Goal: Task Accomplishment & Management: Manage account settings

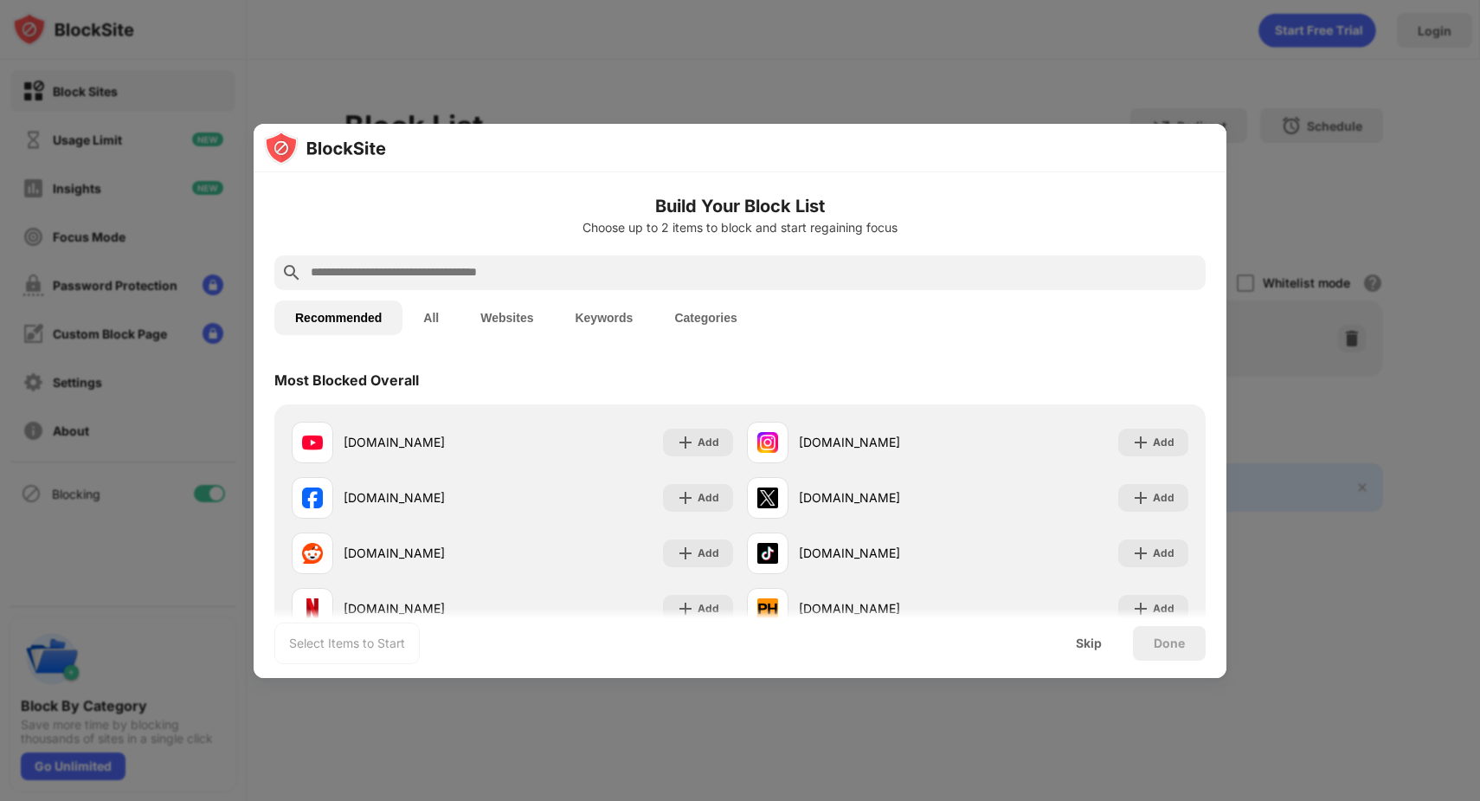
click at [500, 315] on button "Websites" at bounding box center [507, 317] width 94 height 35
click at [500, 315] on button "Websites" at bounding box center [507, 316] width 94 height 35
click at [458, 267] on input "text" at bounding box center [754, 271] width 890 height 21
paste input "**********"
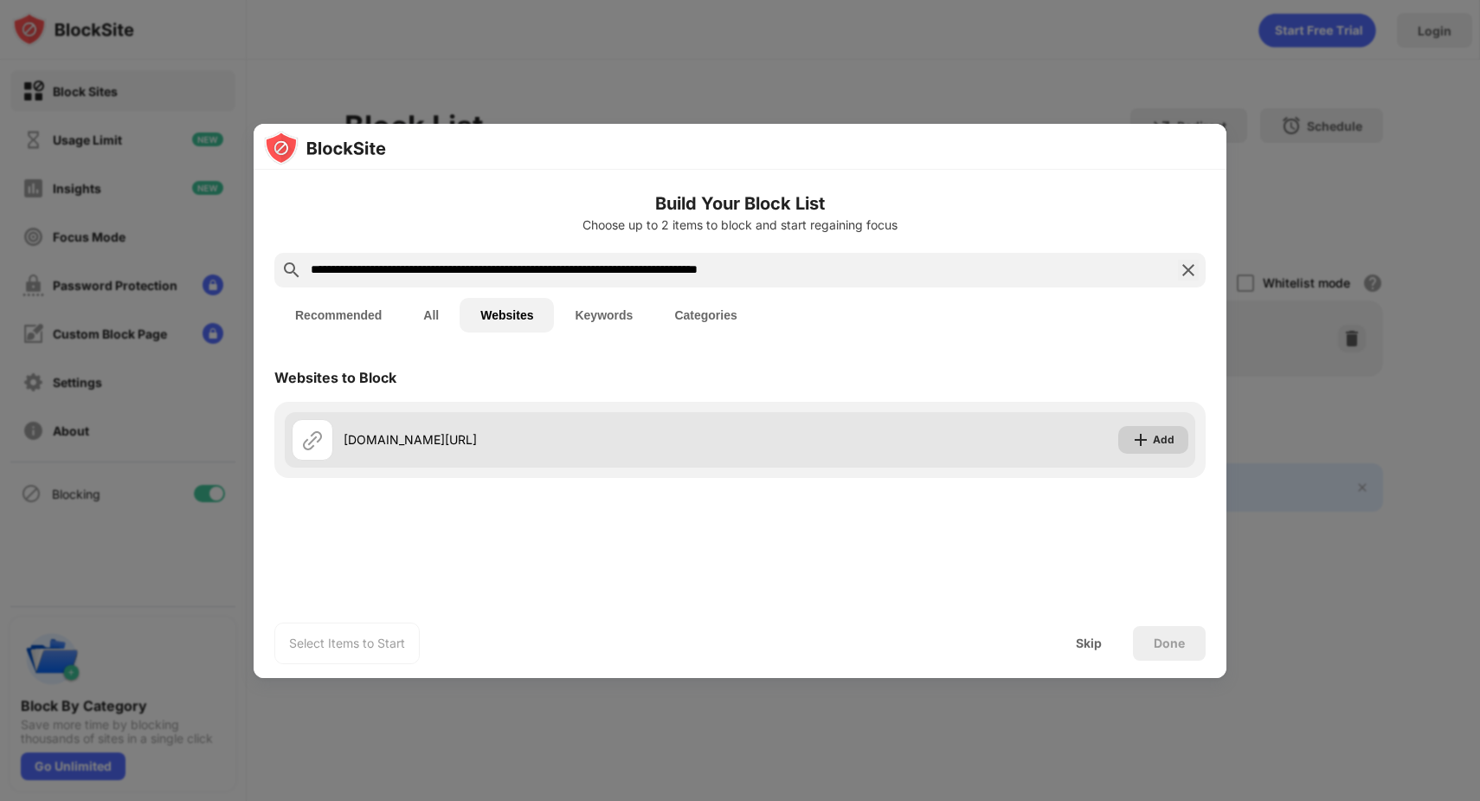
type input "**********"
click at [1169, 443] on div "Add" at bounding box center [1164, 439] width 22 height 17
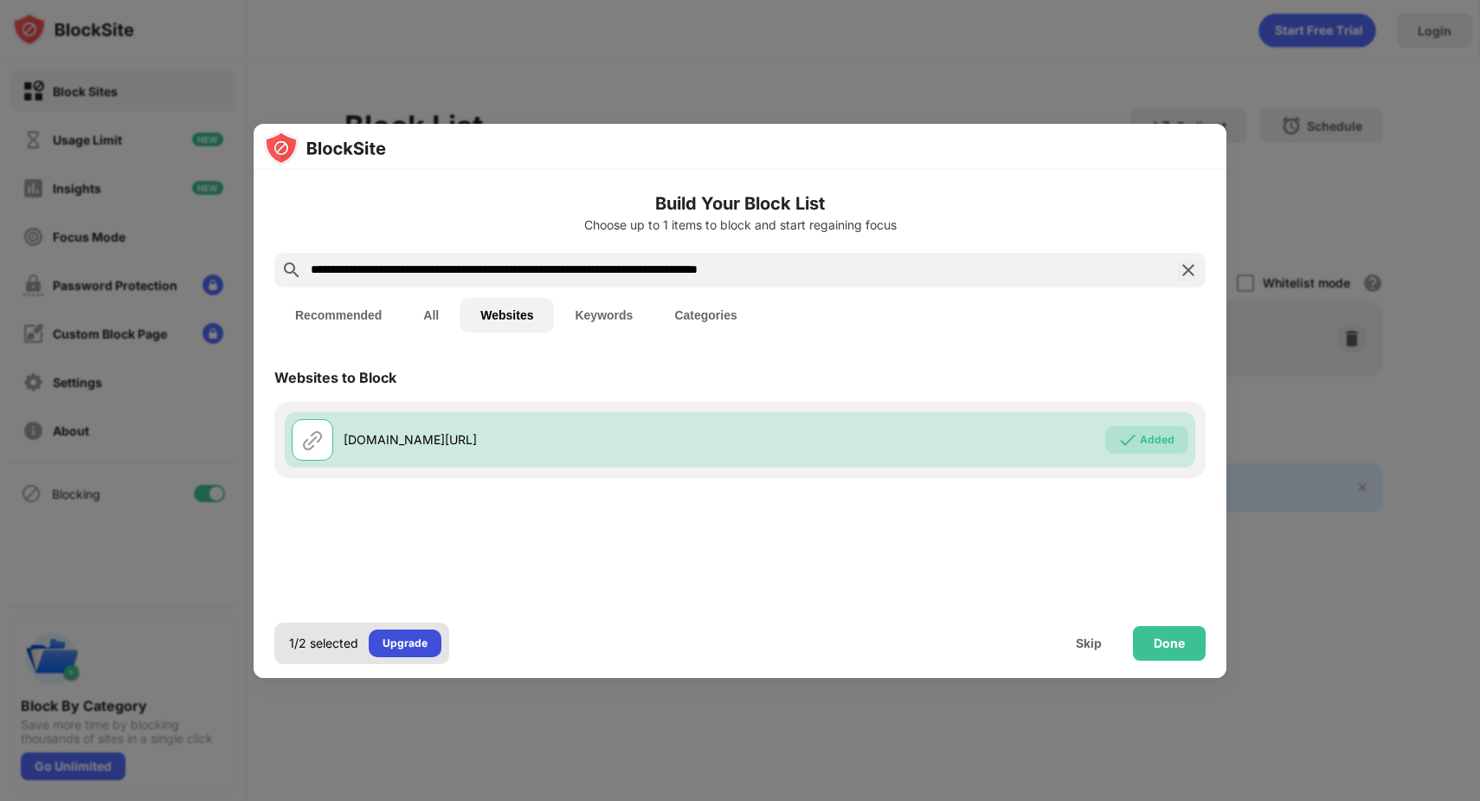
click at [395, 646] on div "Upgrade" at bounding box center [405, 643] width 45 height 17
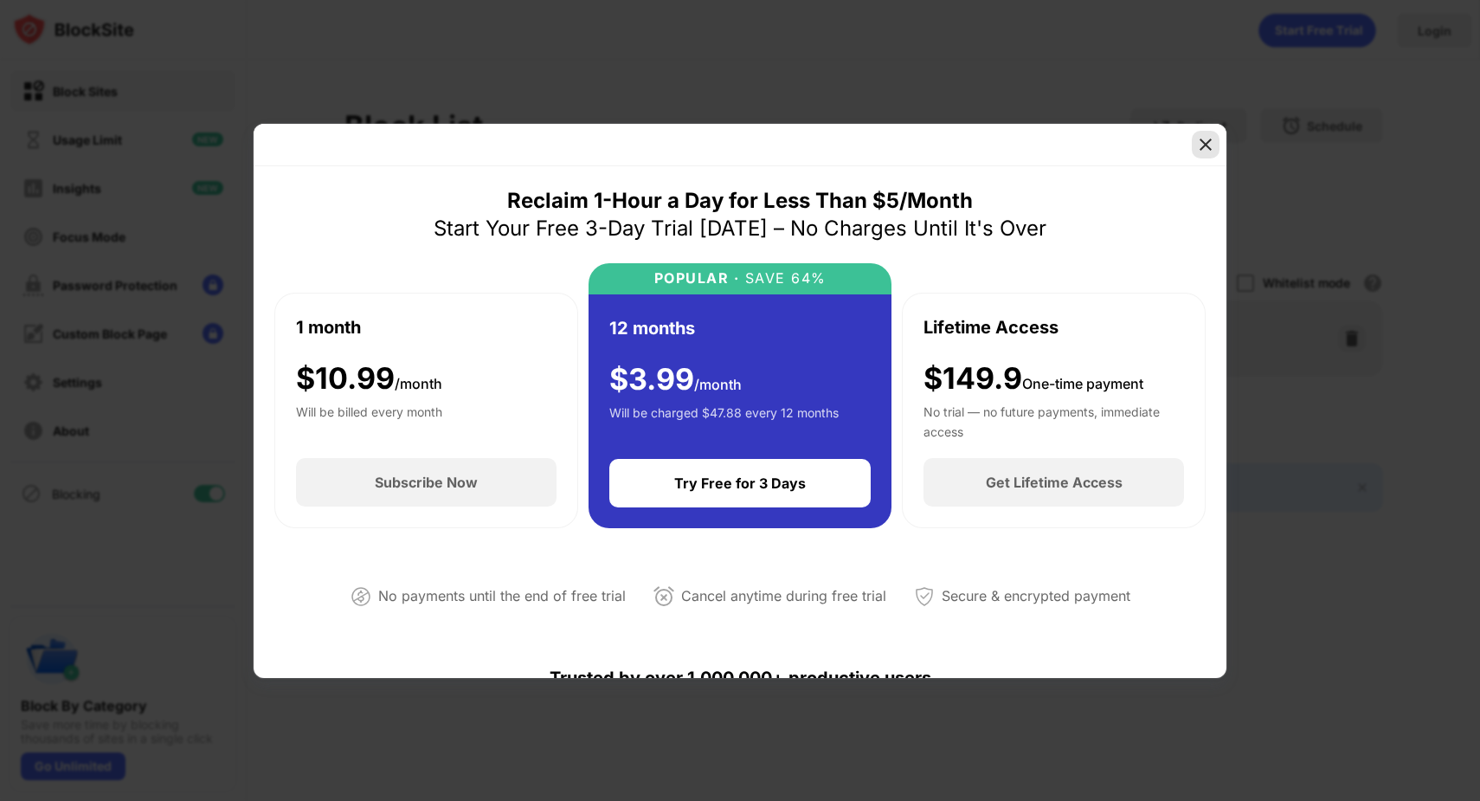
click at [1212, 142] on img at bounding box center [1205, 144] width 17 height 17
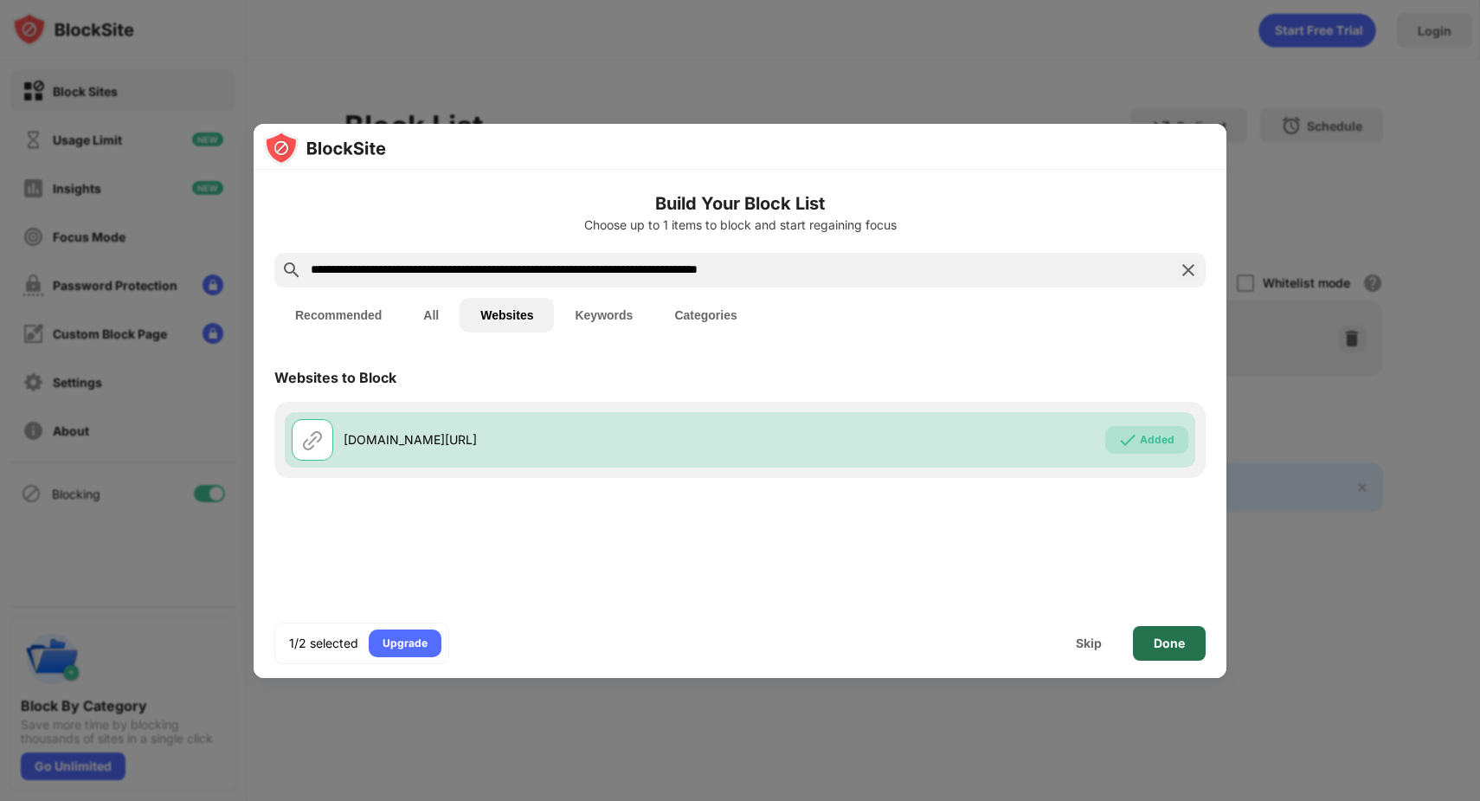
click at [1180, 637] on div "Done" at bounding box center [1169, 643] width 31 height 14
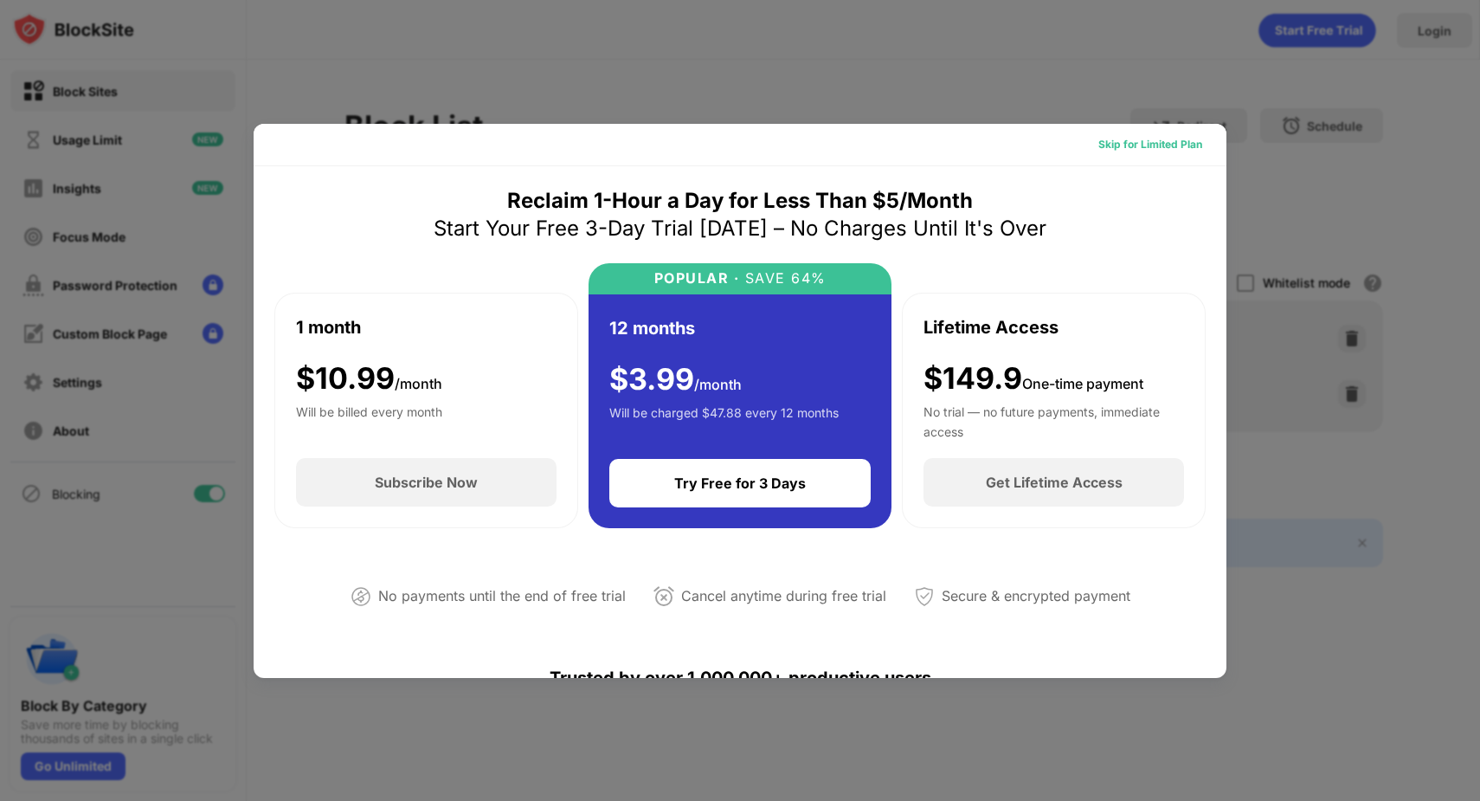
click at [1138, 136] on div "Skip for Limited Plan" at bounding box center [1150, 144] width 104 height 17
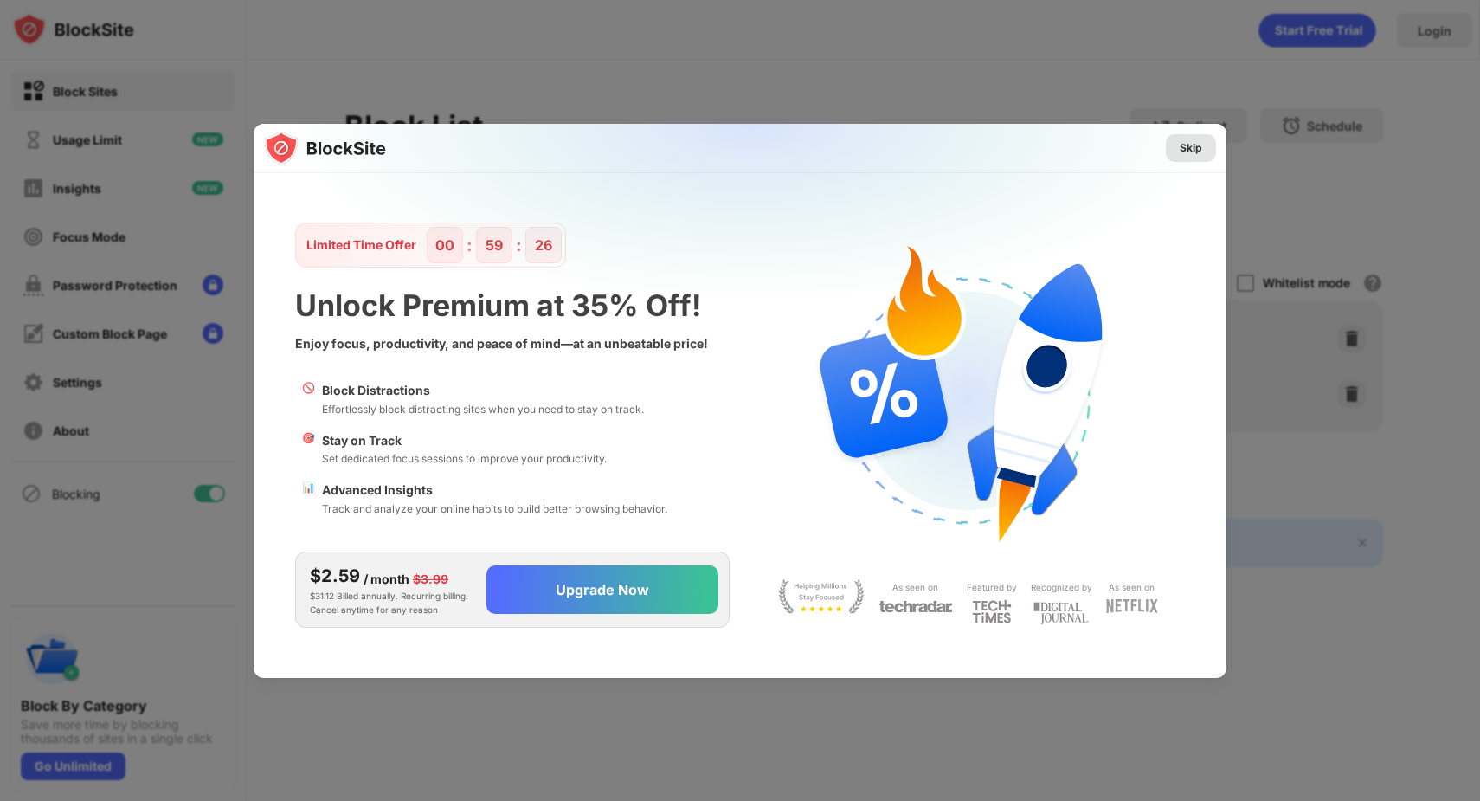
click at [1203, 155] on div "Skip" at bounding box center [1191, 148] width 50 height 28
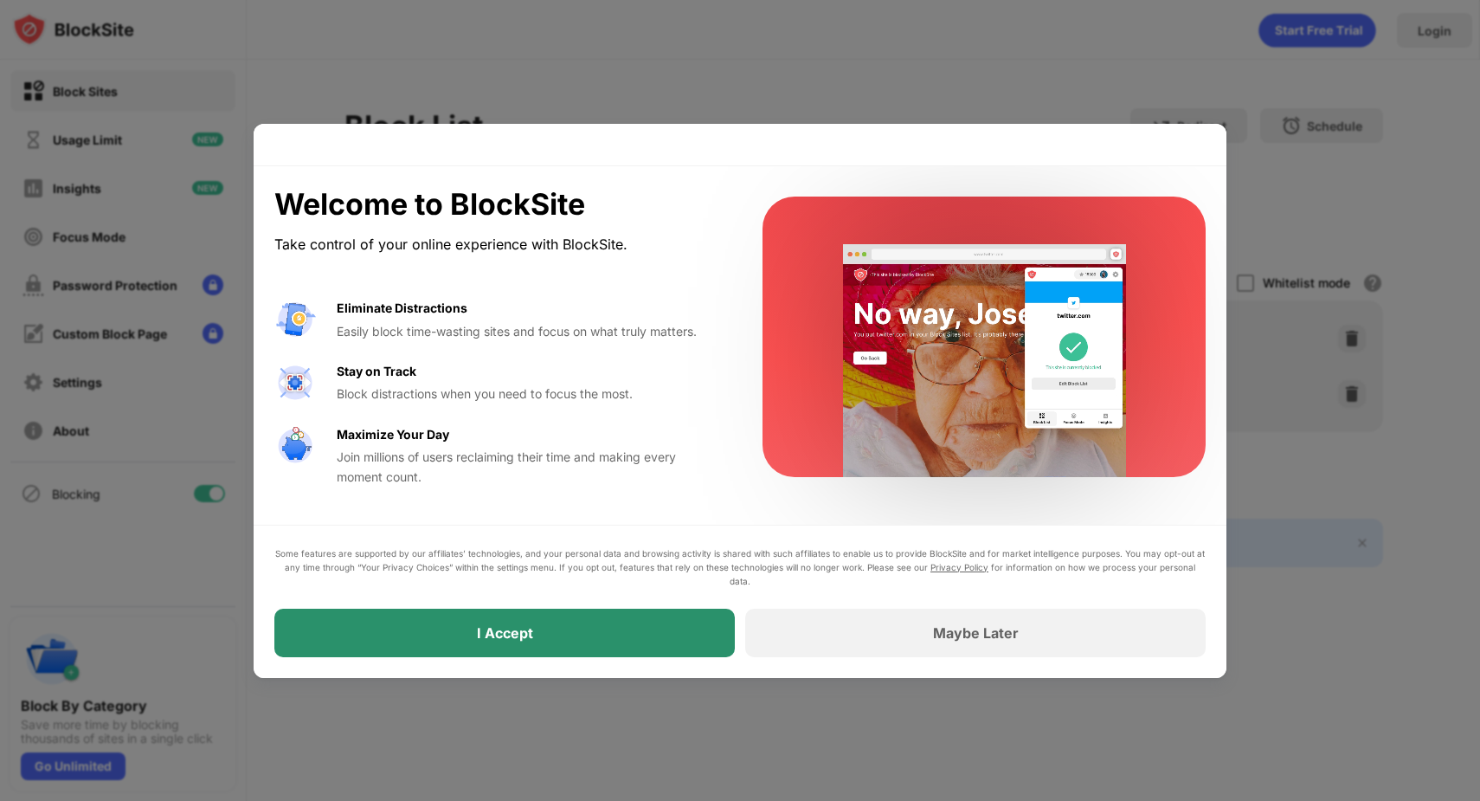
click at [658, 643] on div "I Accept" at bounding box center [504, 633] width 461 height 48
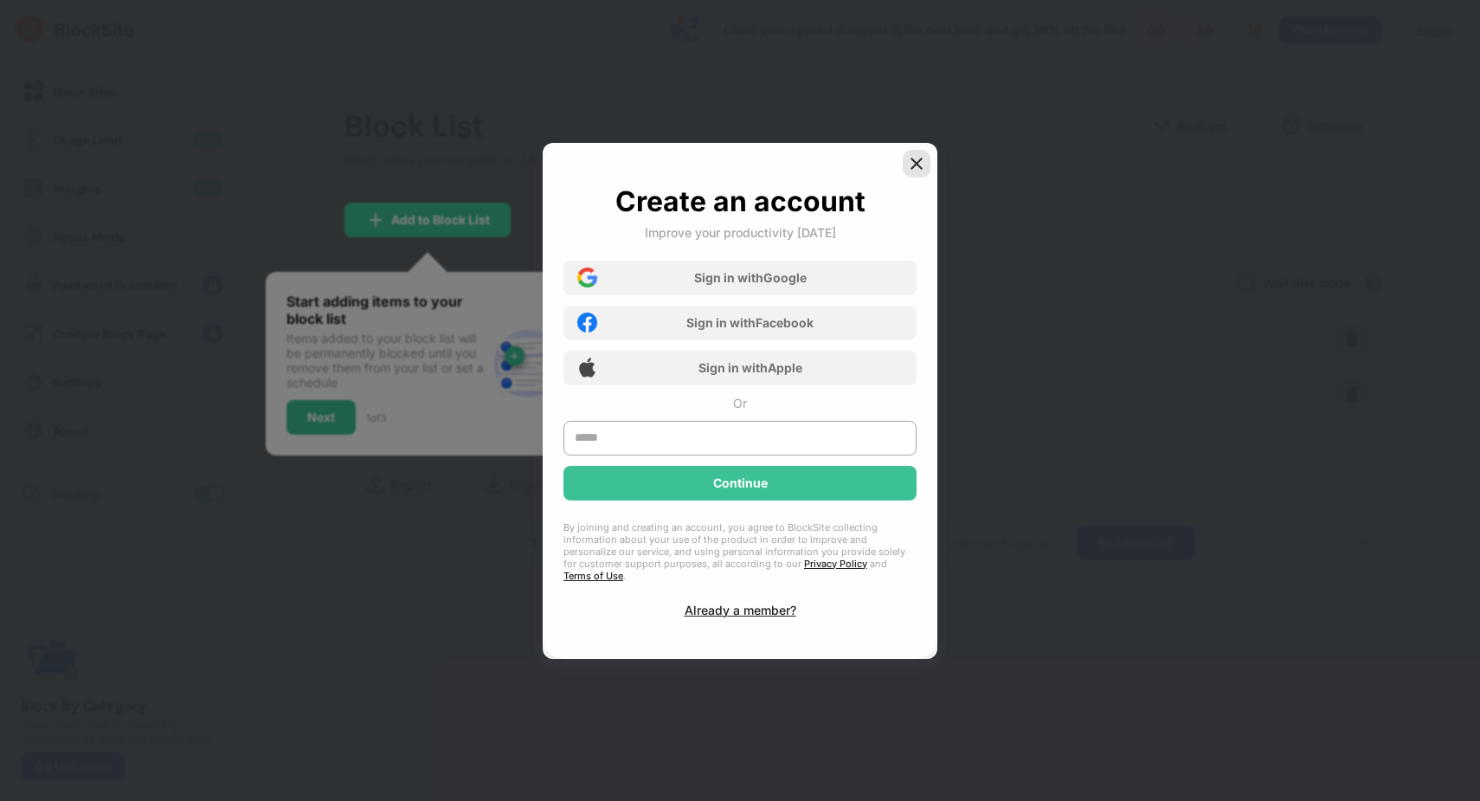
click at [918, 171] on img at bounding box center [916, 163] width 17 height 17
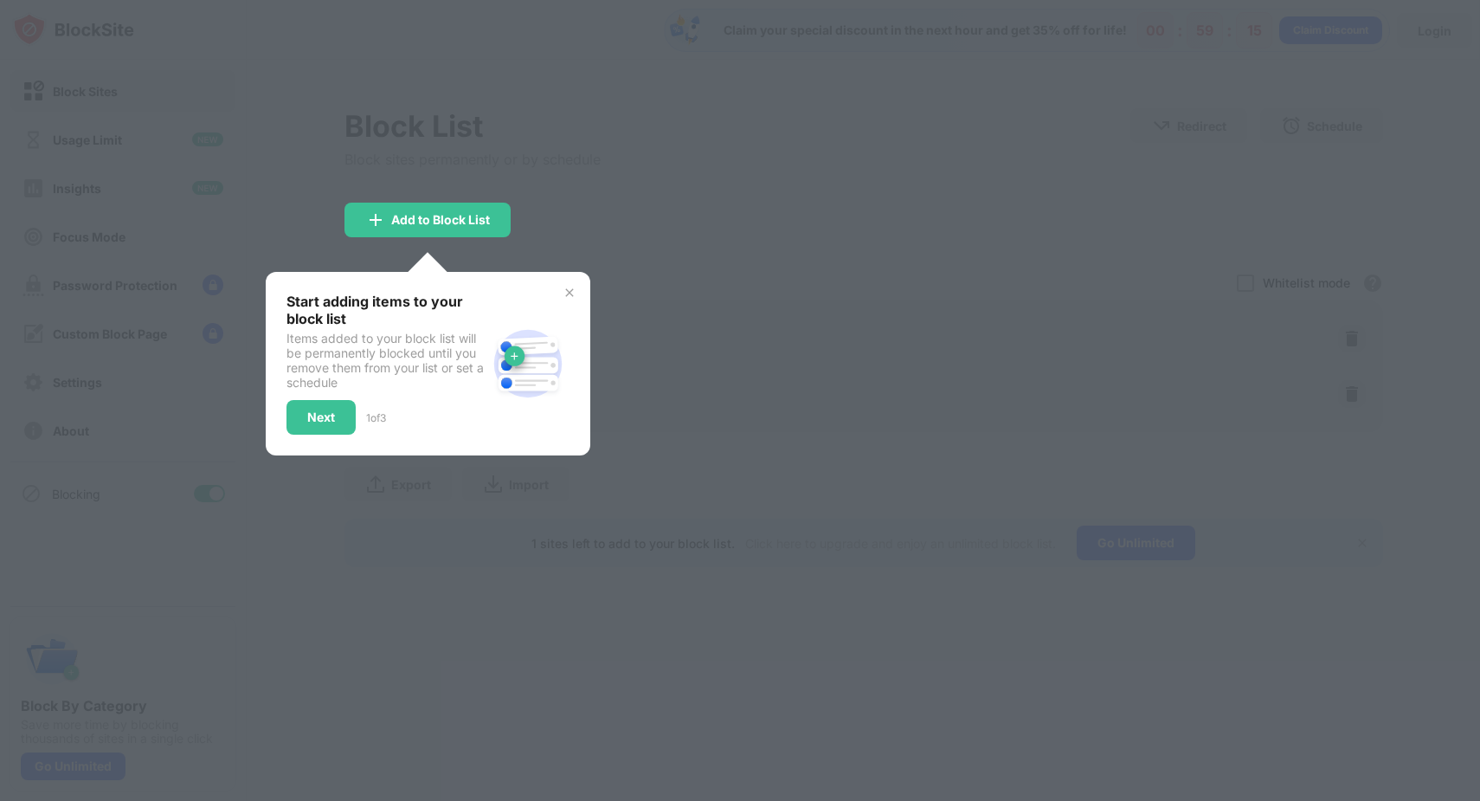
click at [641, 245] on div at bounding box center [740, 400] width 1480 height 801
click at [573, 292] on img at bounding box center [570, 293] width 14 height 14
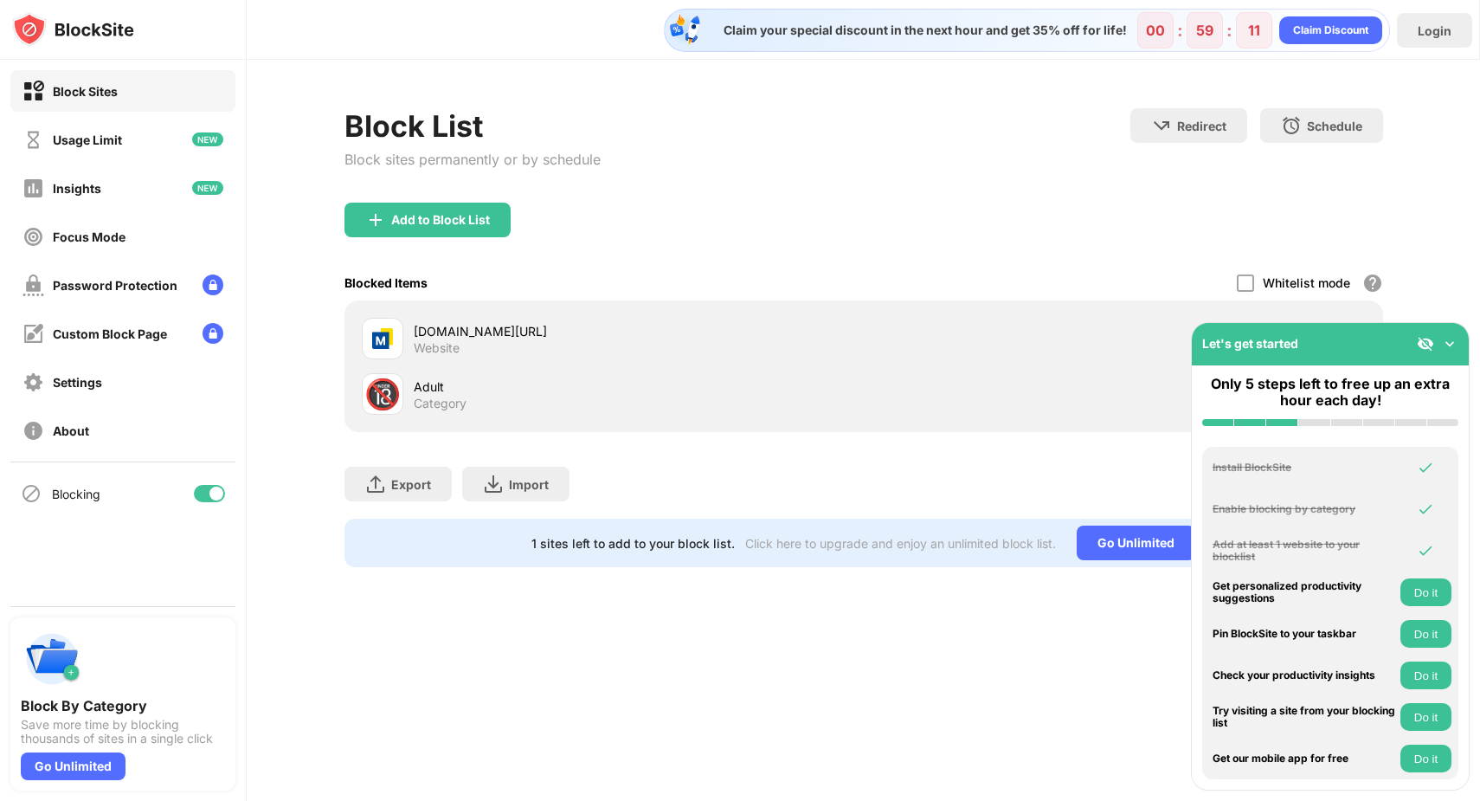
click at [1444, 349] on img at bounding box center [1449, 343] width 17 height 17
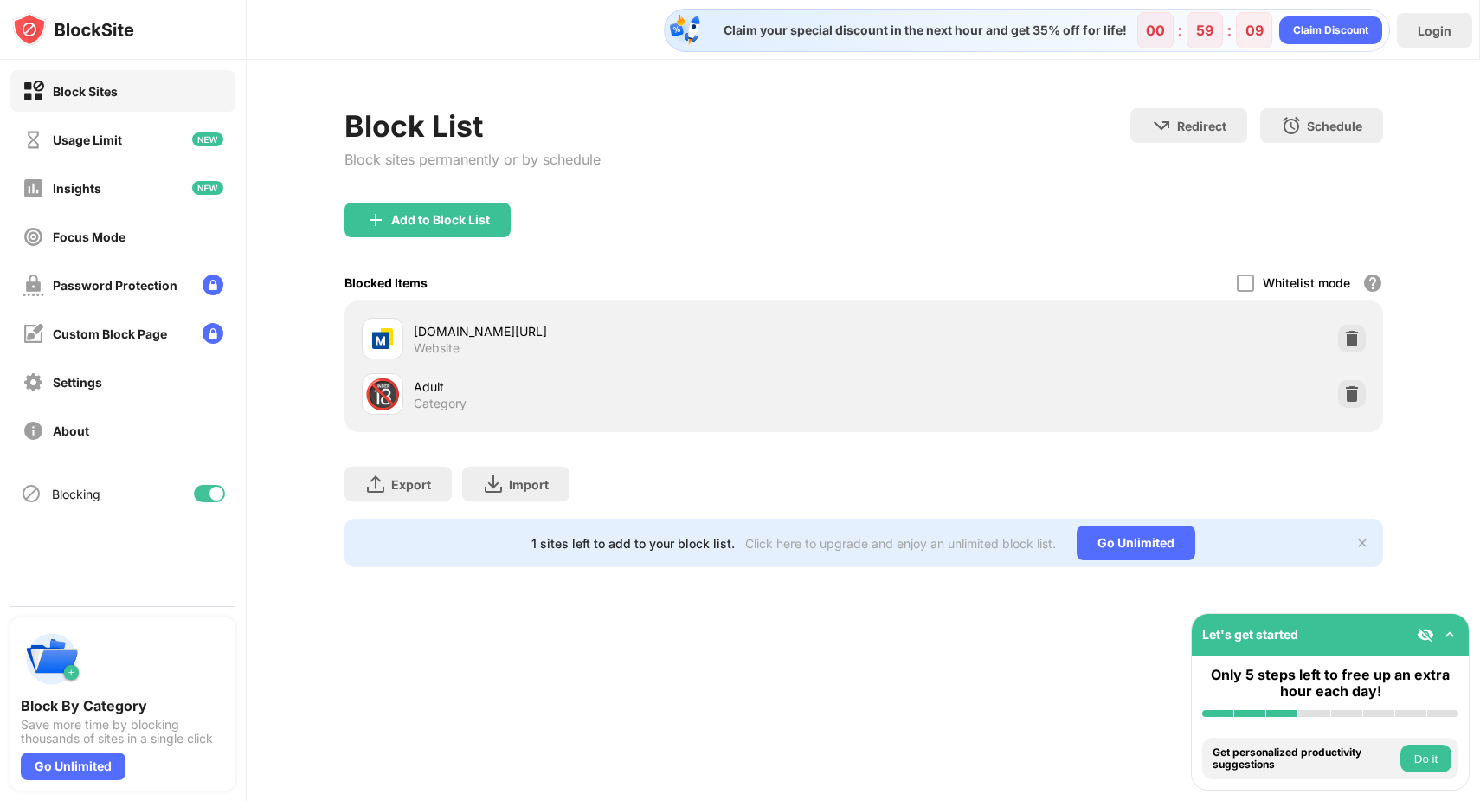
click at [1256, 388] on div "🔞 Adult Category" at bounding box center [864, 393] width 1018 height 55
click at [1369, 390] on div "🔞 Adult Category" at bounding box center [864, 393] width 1018 height 55
click at [1351, 391] on img at bounding box center [1351, 393] width 17 height 17
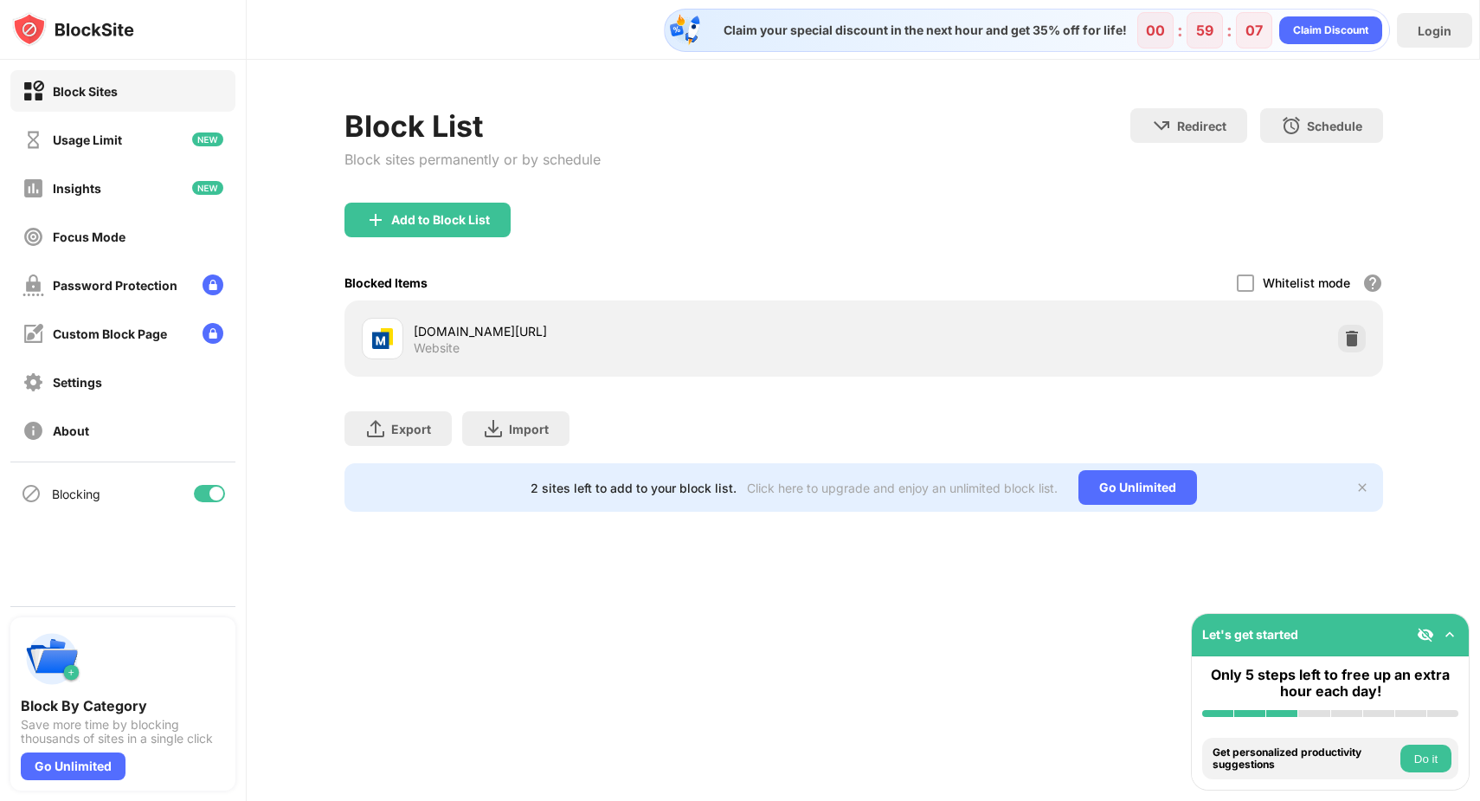
click at [1327, 419] on div "Export Export Files (for websites items only) Import Import Files (for websites…" at bounding box center [864, 420] width 1039 height 87
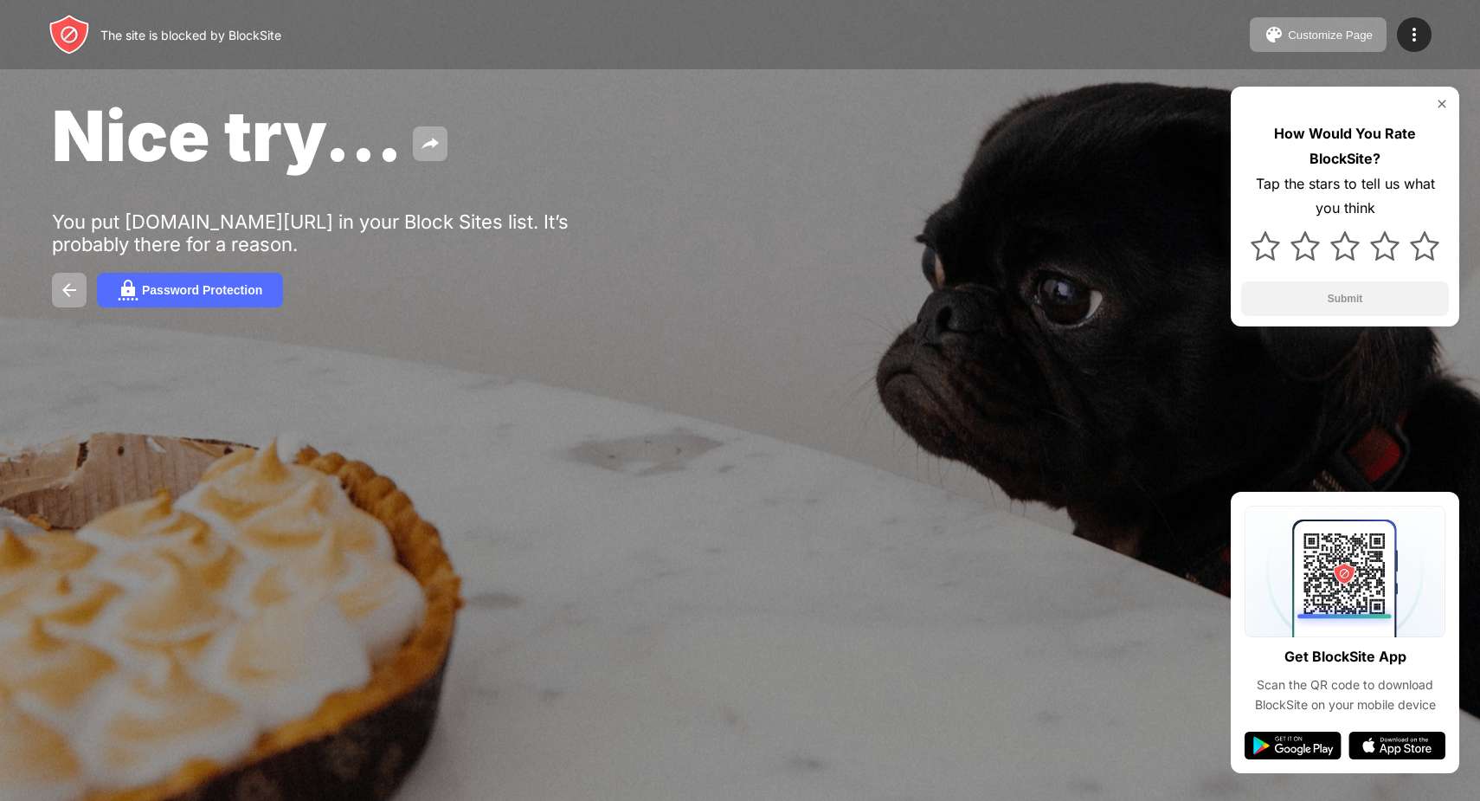
click at [1446, 100] on img at bounding box center [1442, 104] width 14 height 14
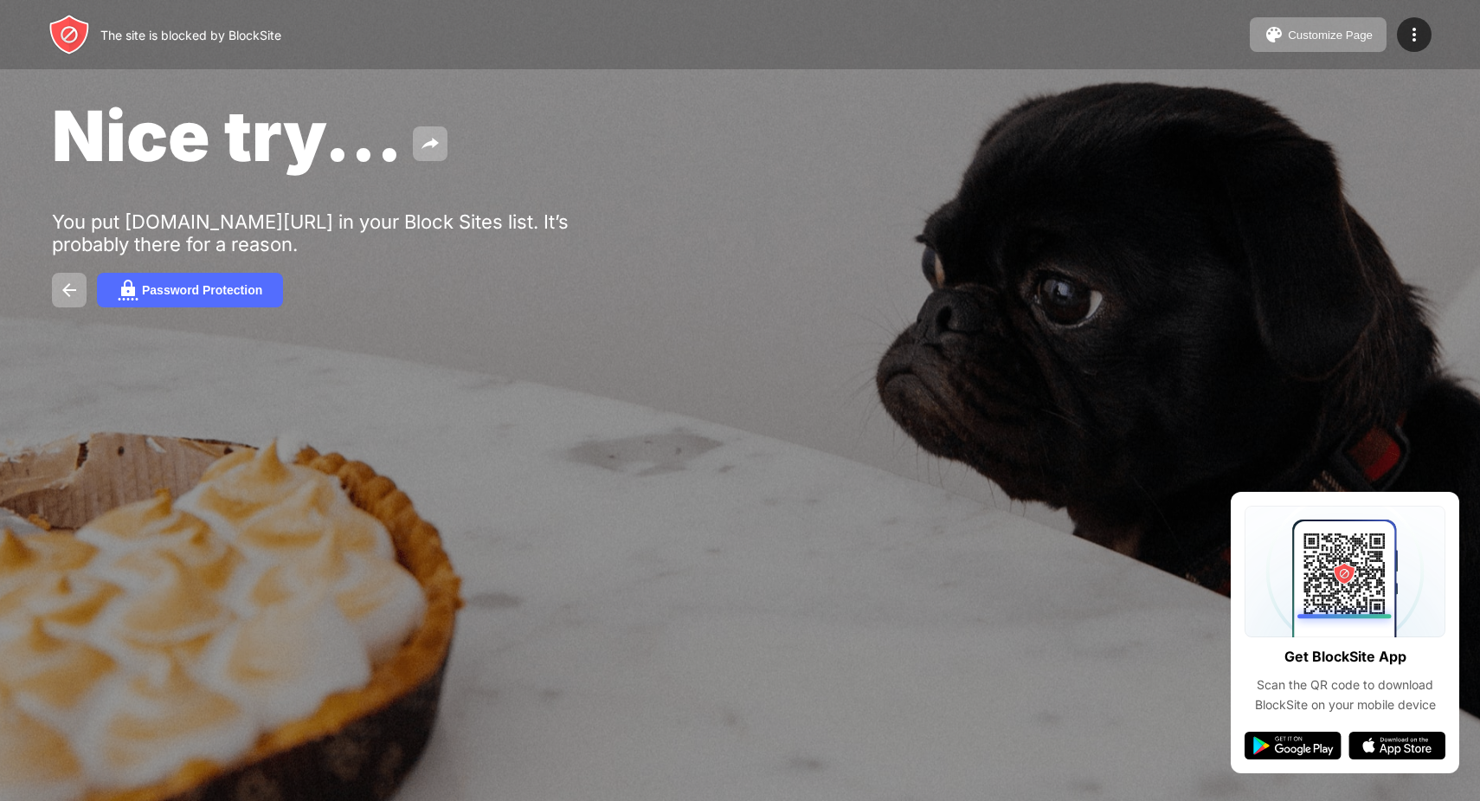
click at [410, 255] on div "You put my.torontomu.ca/uPortal/p/tmu-self-service.ctf3/max/render.uP?pP_sectio…" at bounding box center [319, 232] width 535 height 45
click at [1288, 29] on div "Customize Page" at bounding box center [1330, 35] width 85 height 13
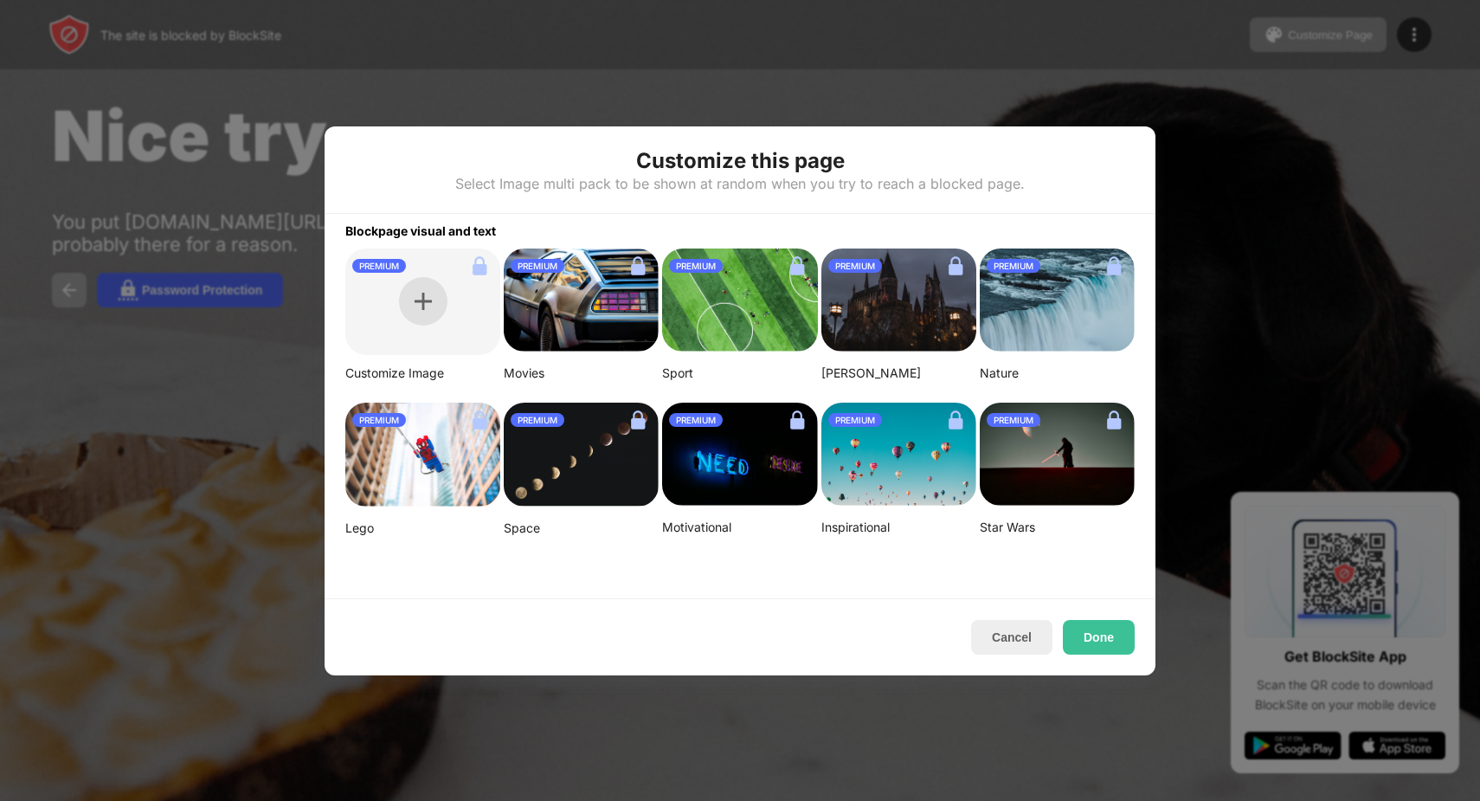
click at [430, 308] on div at bounding box center [423, 301] width 48 height 48
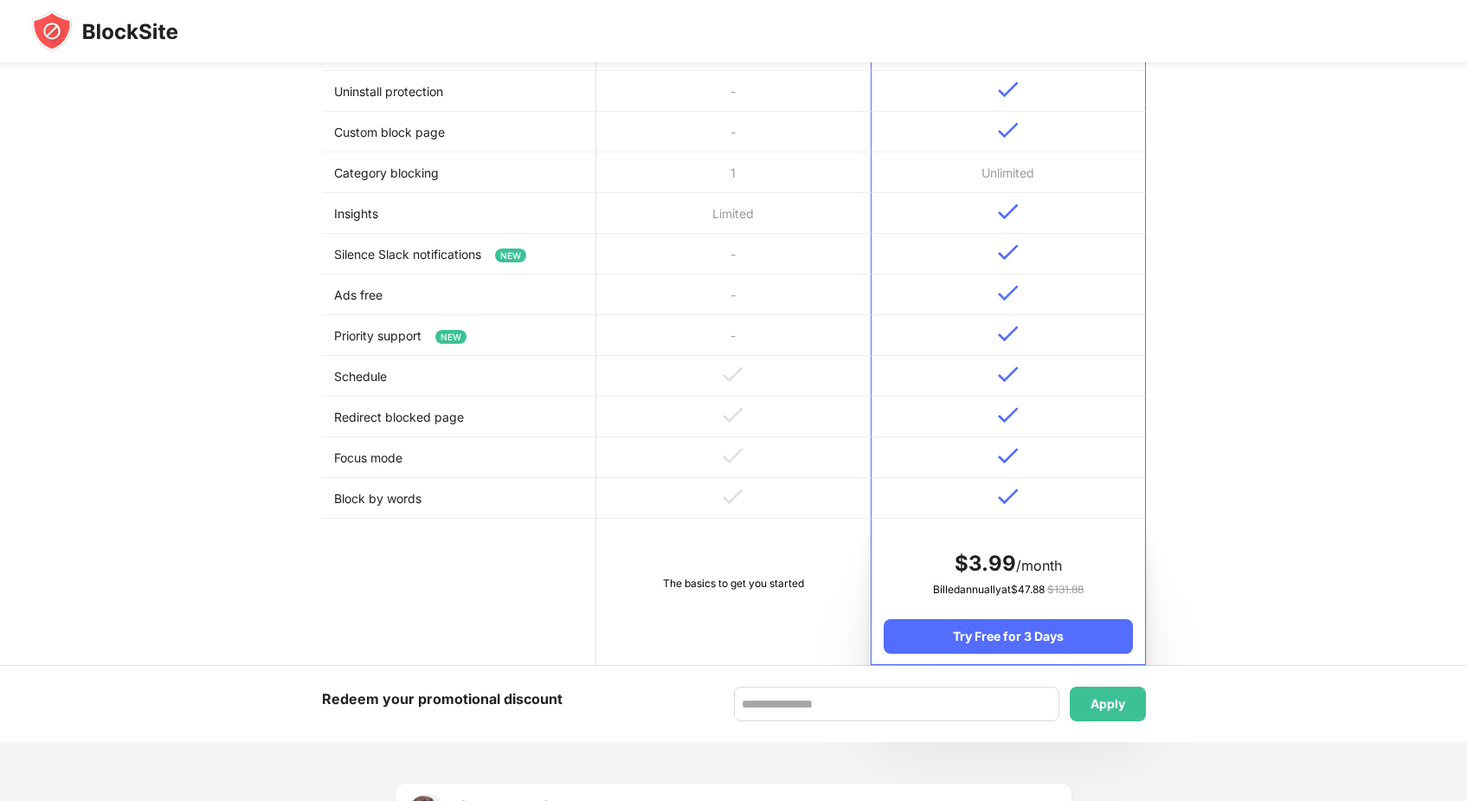
scroll to position [541, 0]
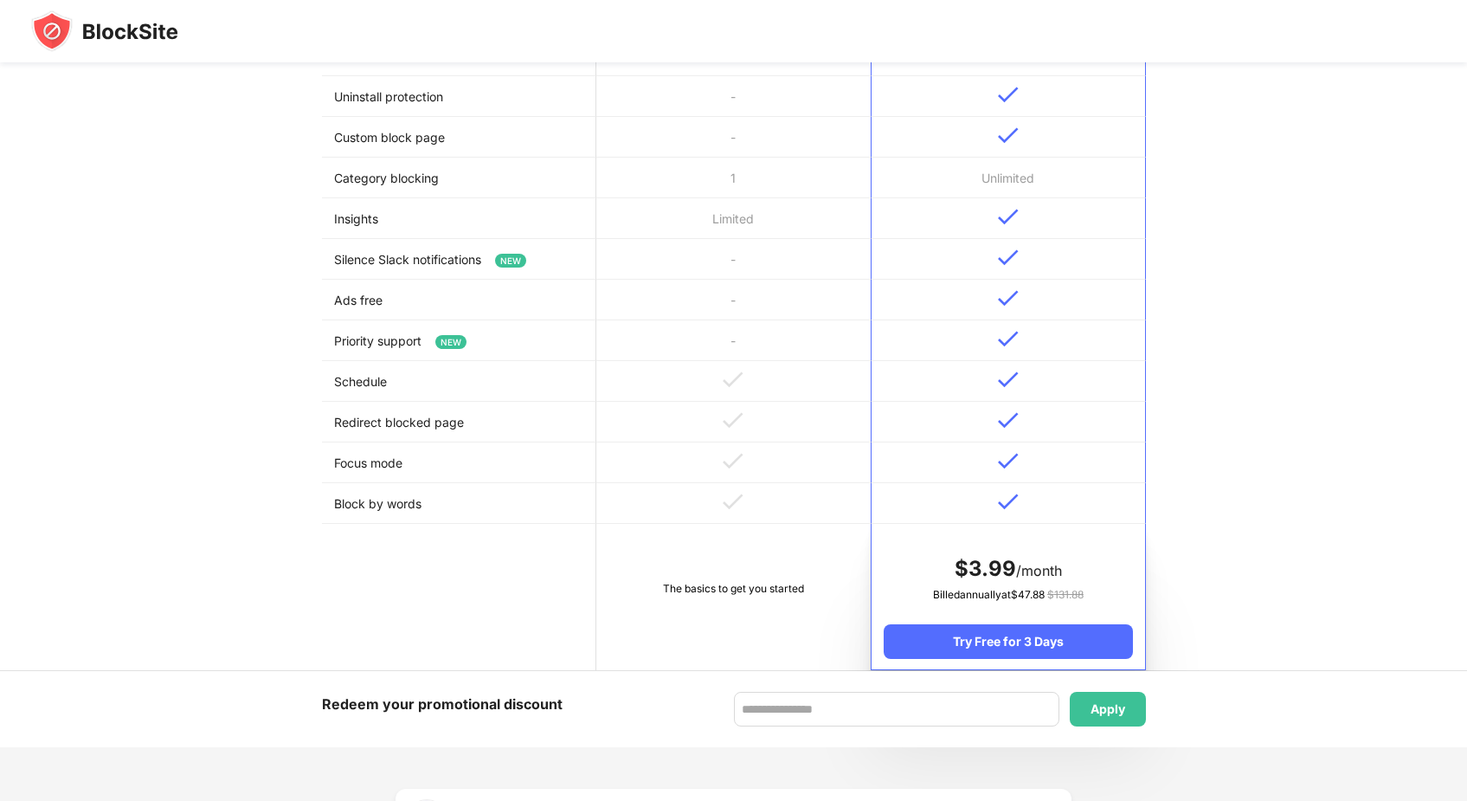
click at [462, 264] on td "Silence Slack notifications NEW" at bounding box center [459, 259] width 274 height 41
click at [506, 261] on span "NEW" at bounding box center [510, 261] width 31 height 14
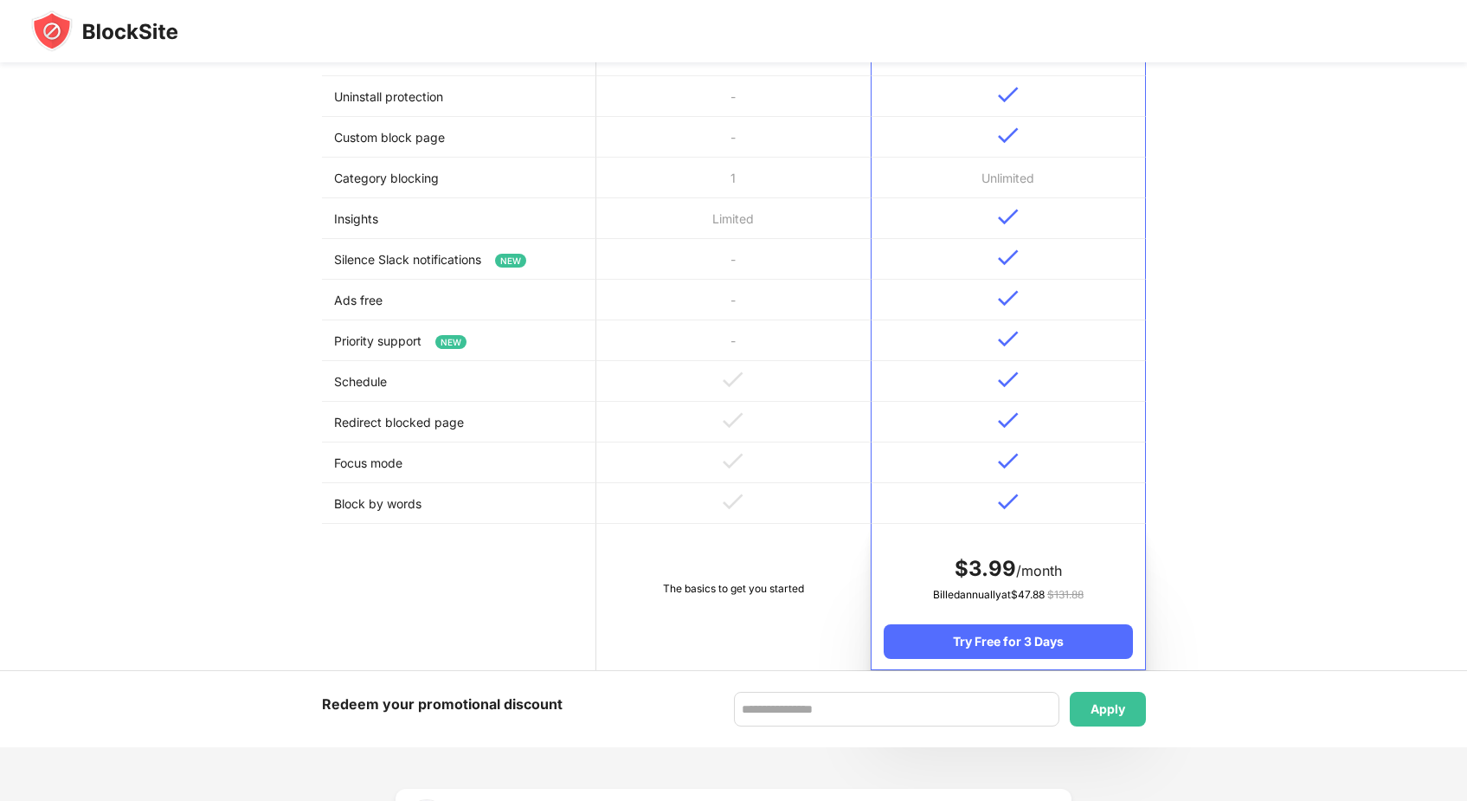
click at [506, 261] on span "NEW" at bounding box center [510, 261] width 31 height 14
click at [454, 256] on td "Silence Slack notifications NEW" at bounding box center [459, 259] width 274 height 41
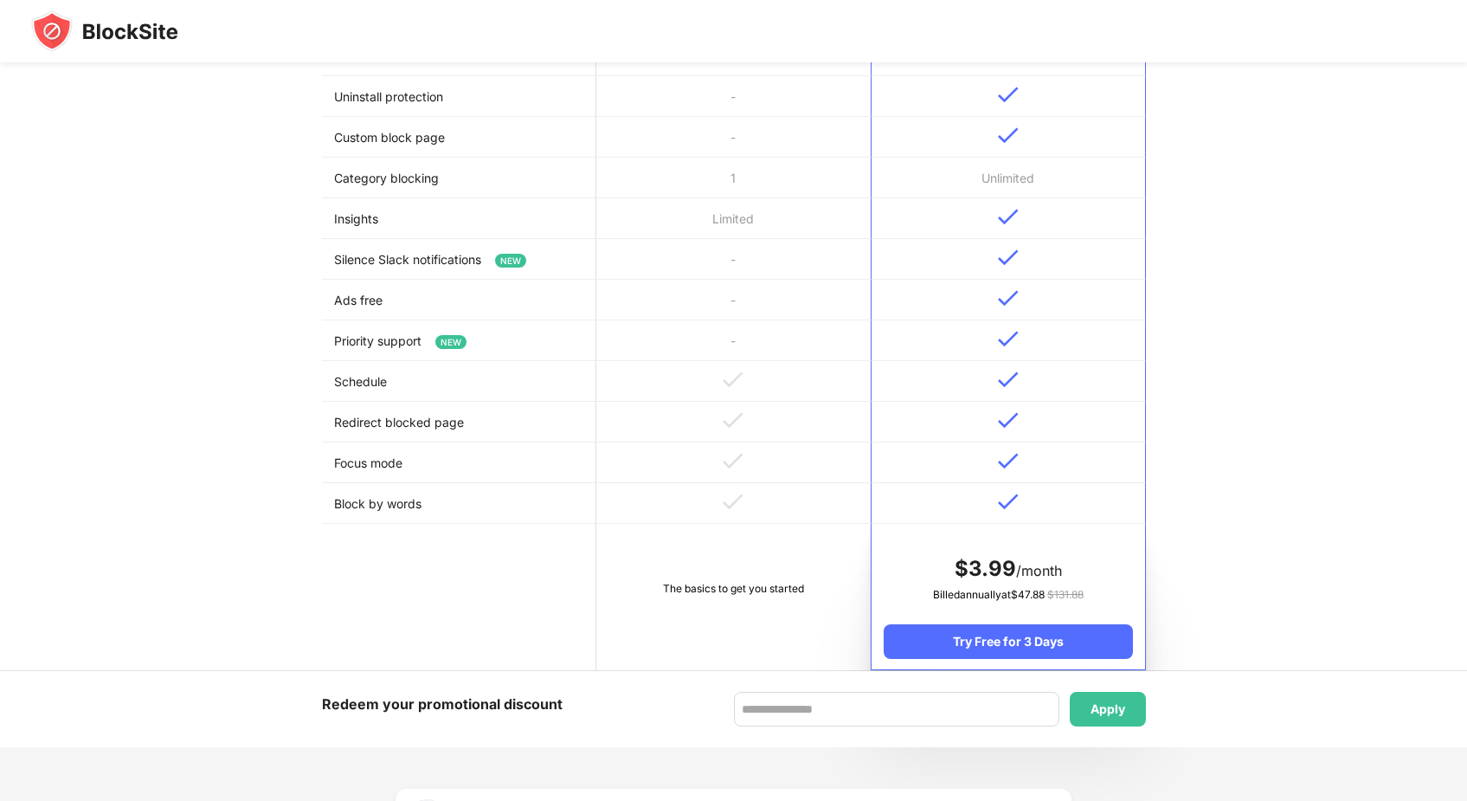
click at [454, 256] on td "Silence Slack notifications NEW" at bounding box center [459, 259] width 274 height 41
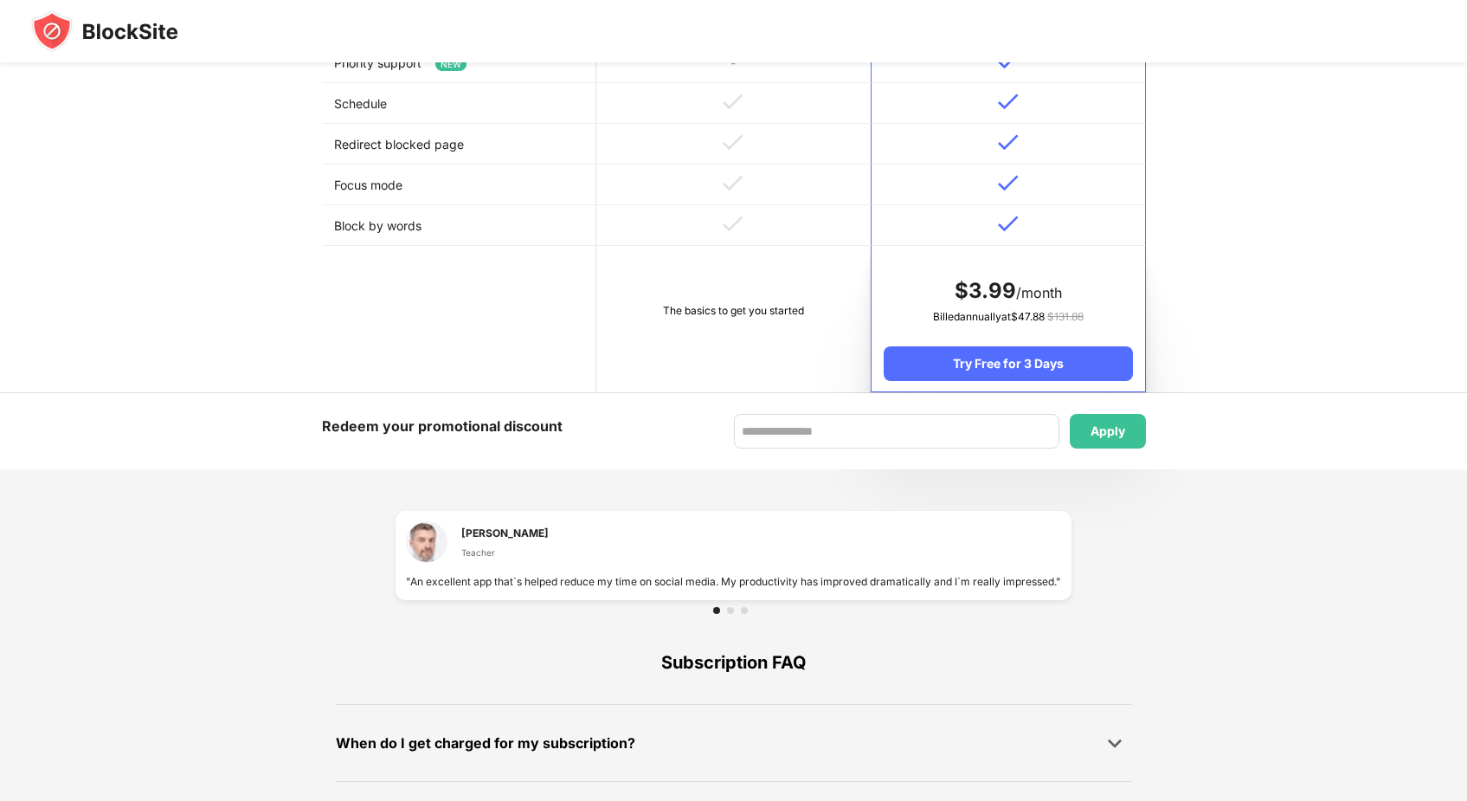
scroll to position [824, 0]
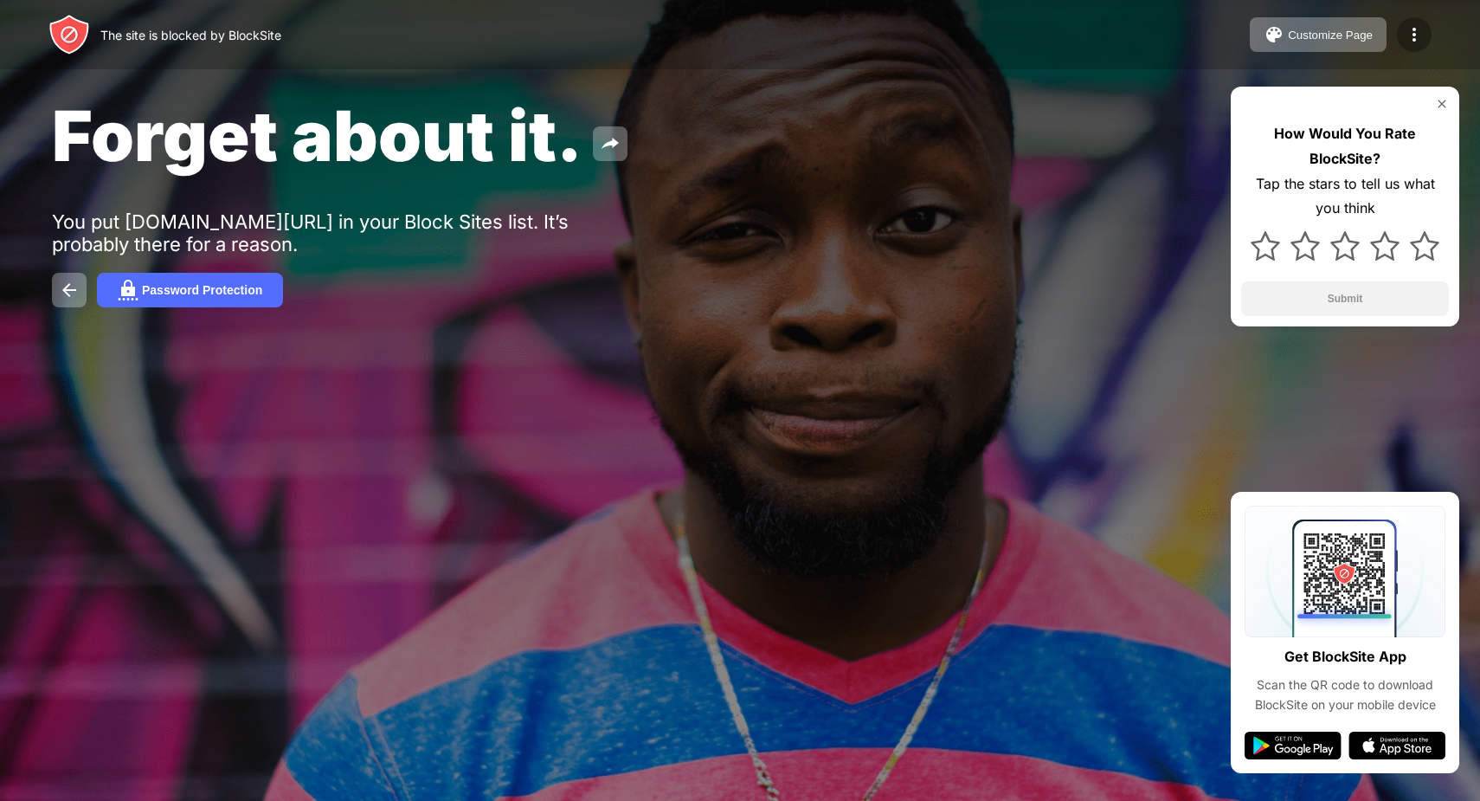
click at [1410, 40] on img at bounding box center [1414, 34] width 21 height 21
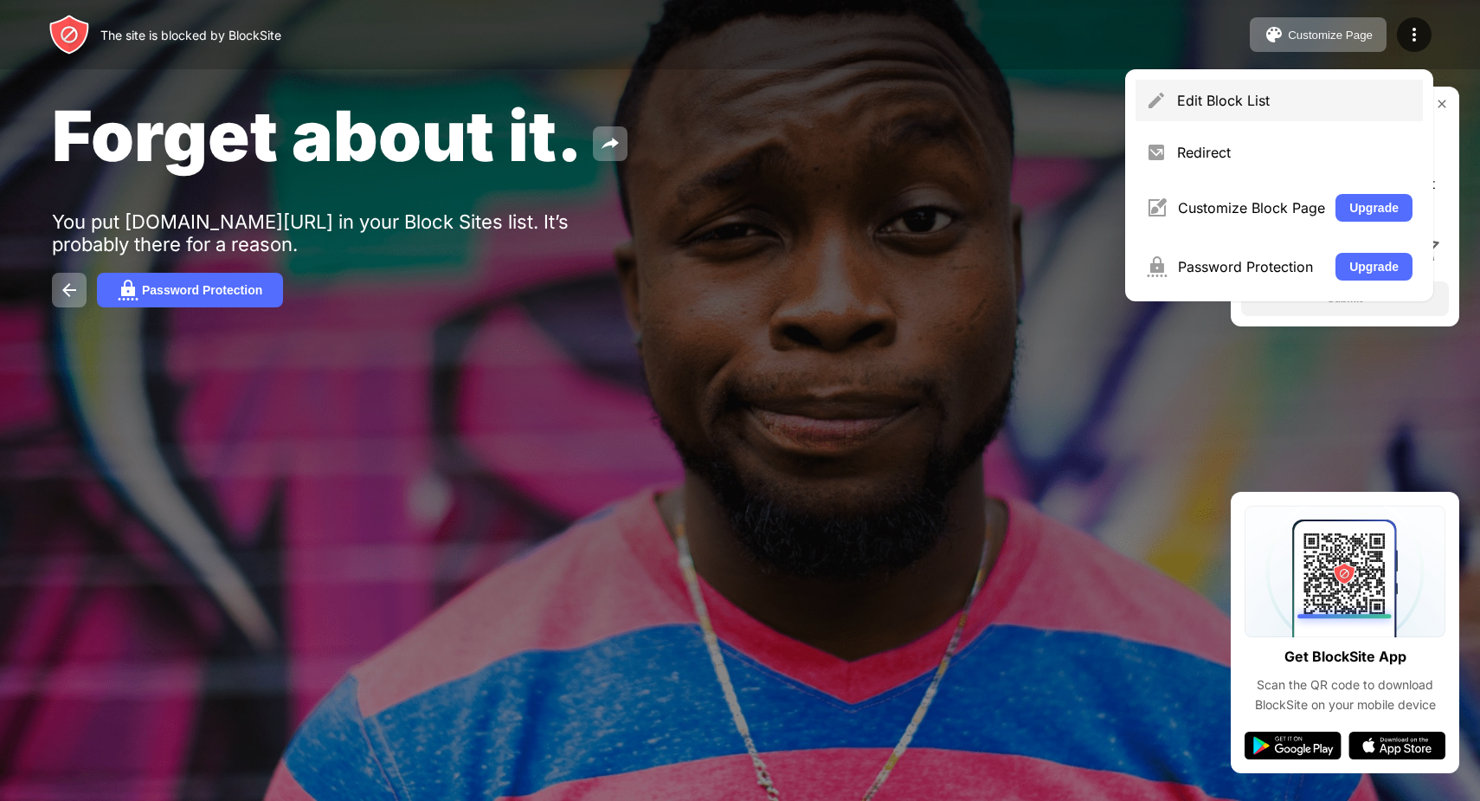
click at [1284, 114] on div "Edit Block List" at bounding box center [1279, 101] width 287 height 42
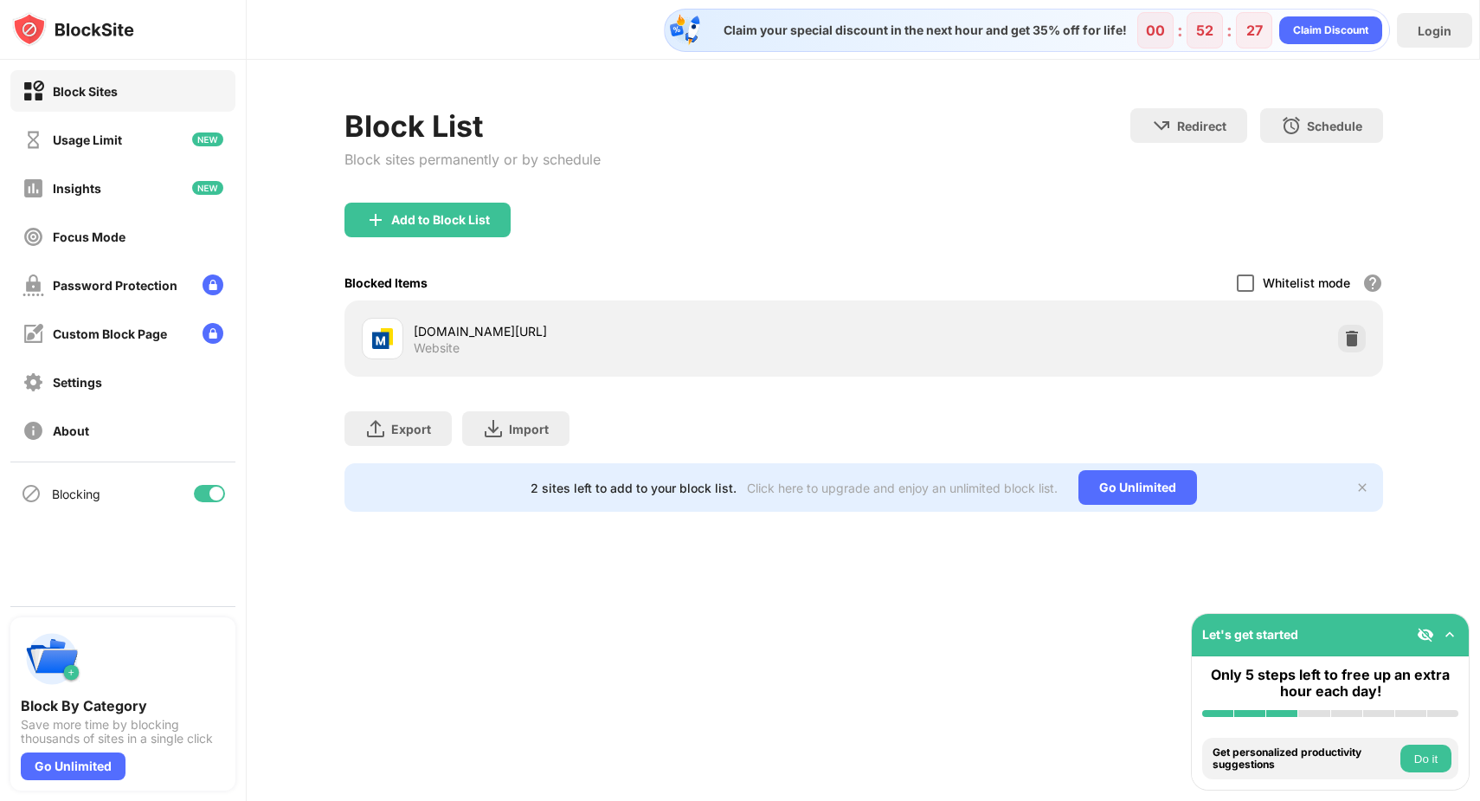
click at [1244, 282] on div at bounding box center [1245, 282] width 17 height 17
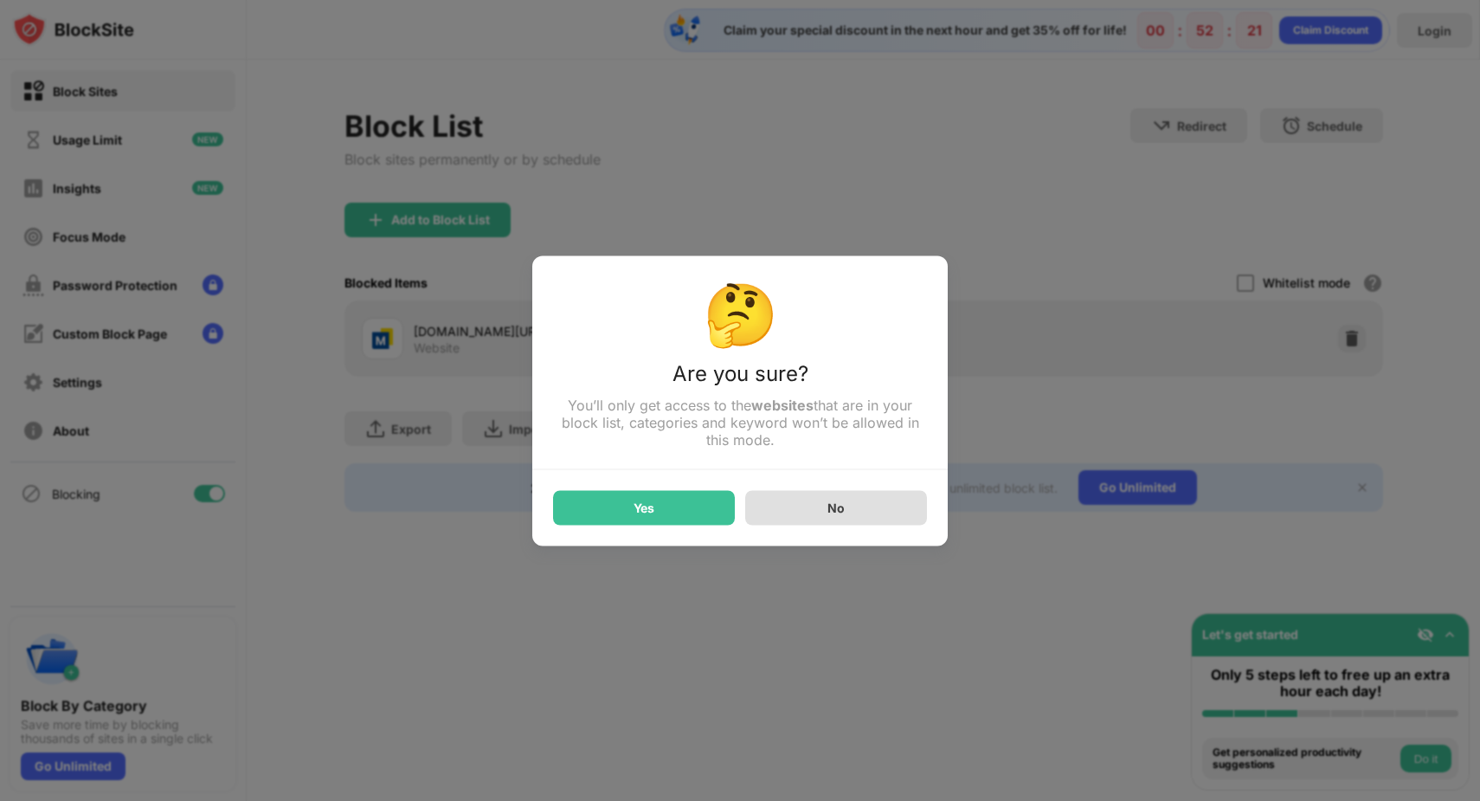
click at [847, 501] on div "No" at bounding box center [836, 507] width 182 height 35
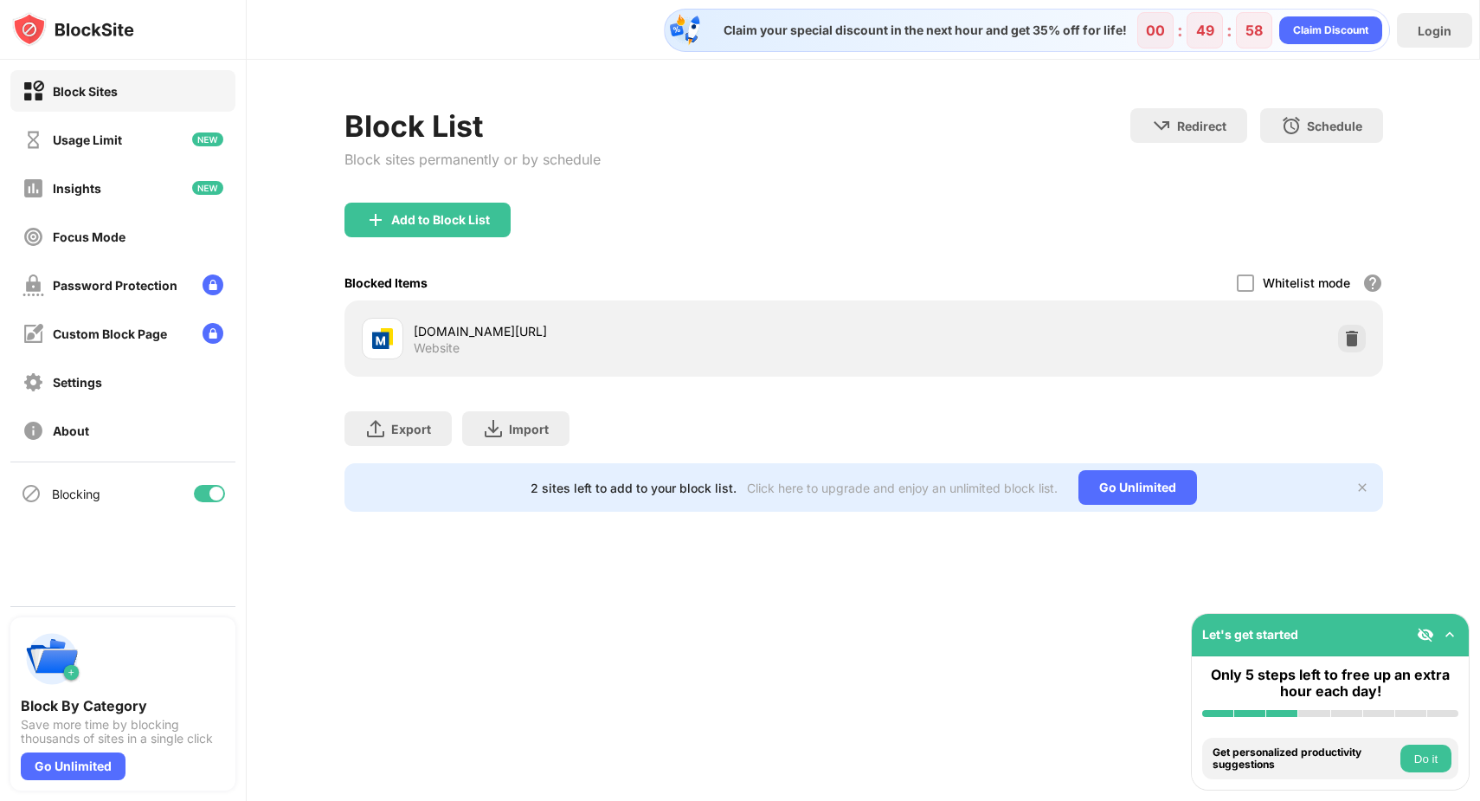
click at [1161, 332] on div "my.torontomu.ca/uPortal/p/tmu-self-service.ctf3/max/render.uP?pP_section=person…" at bounding box center [864, 338] width 1018 height 55
drag, startPoint x: 569, startPoint y: 360, endPoint x: 592, endPoint y: 360, distance: 23.4
click at [569, 356] on div "my.torontomu.ca/uPortal/p/tmu-self-service.ctf3/max/render.uP?pP_section=person…" at bounding box center [639, 339] width 450 height 34
click at [428, 356] on div "Website" at bounding box center [437, 348] width 46 height 16
click at [357, 345] on div "my.torontomu.ca/uPortal/p/tmu-self-service.ctf3/max/render.uP?pP_section=person…" at bounding box center [864, 338] width 1018 height 55
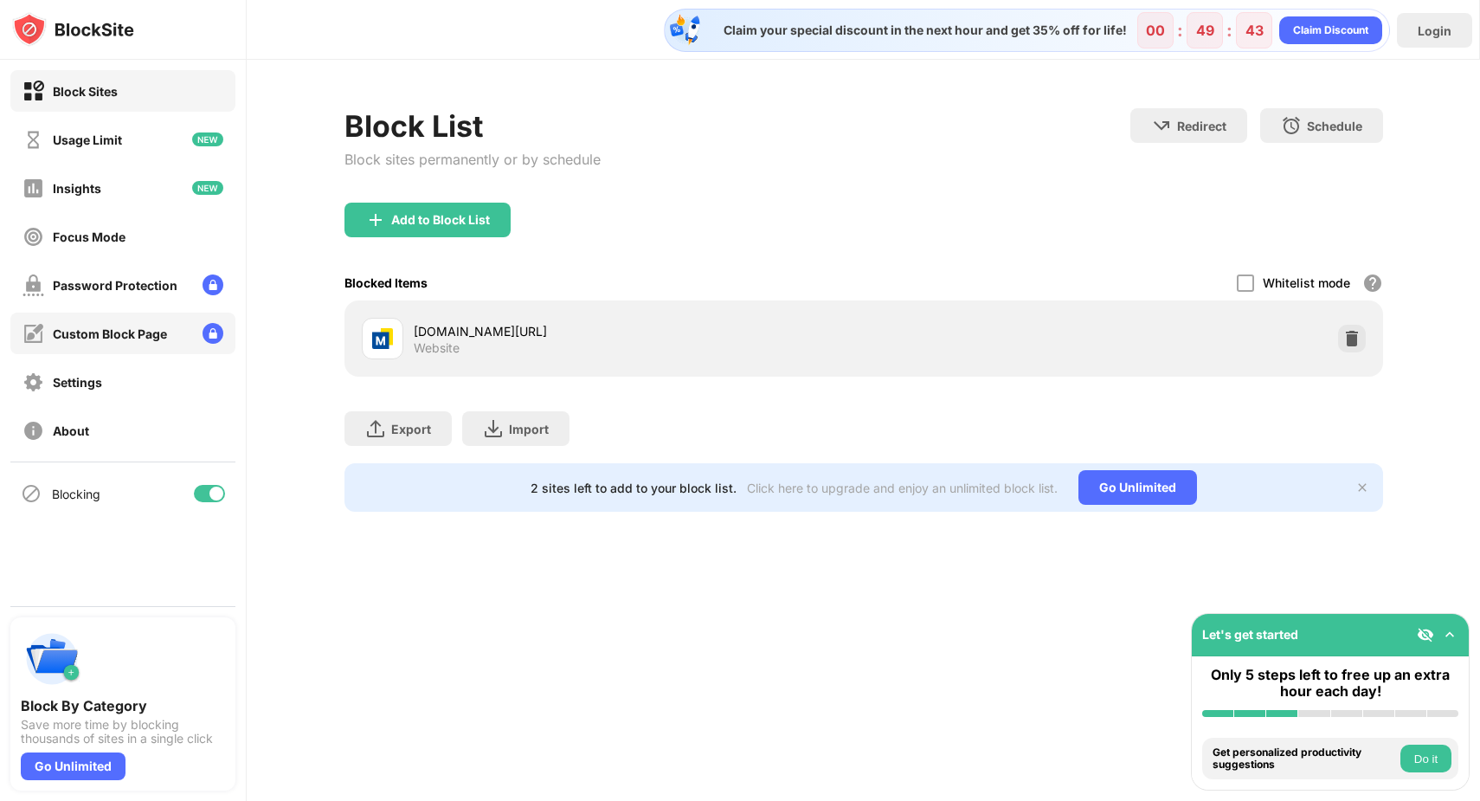
click at [110, 337] on div "Custom Block Page" at bounding box center [110, 333] width 114 height 15
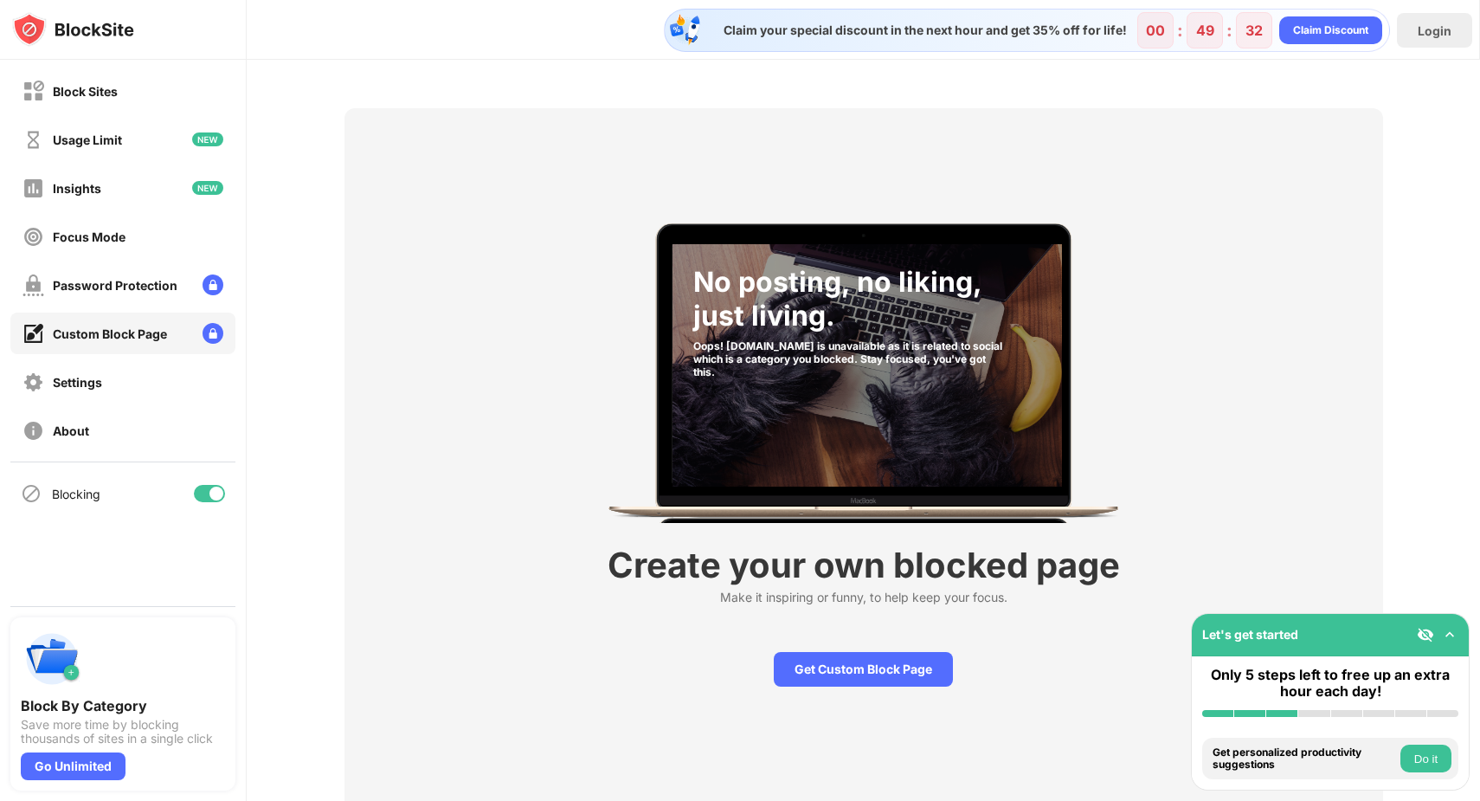
scroll to position [73, 0]
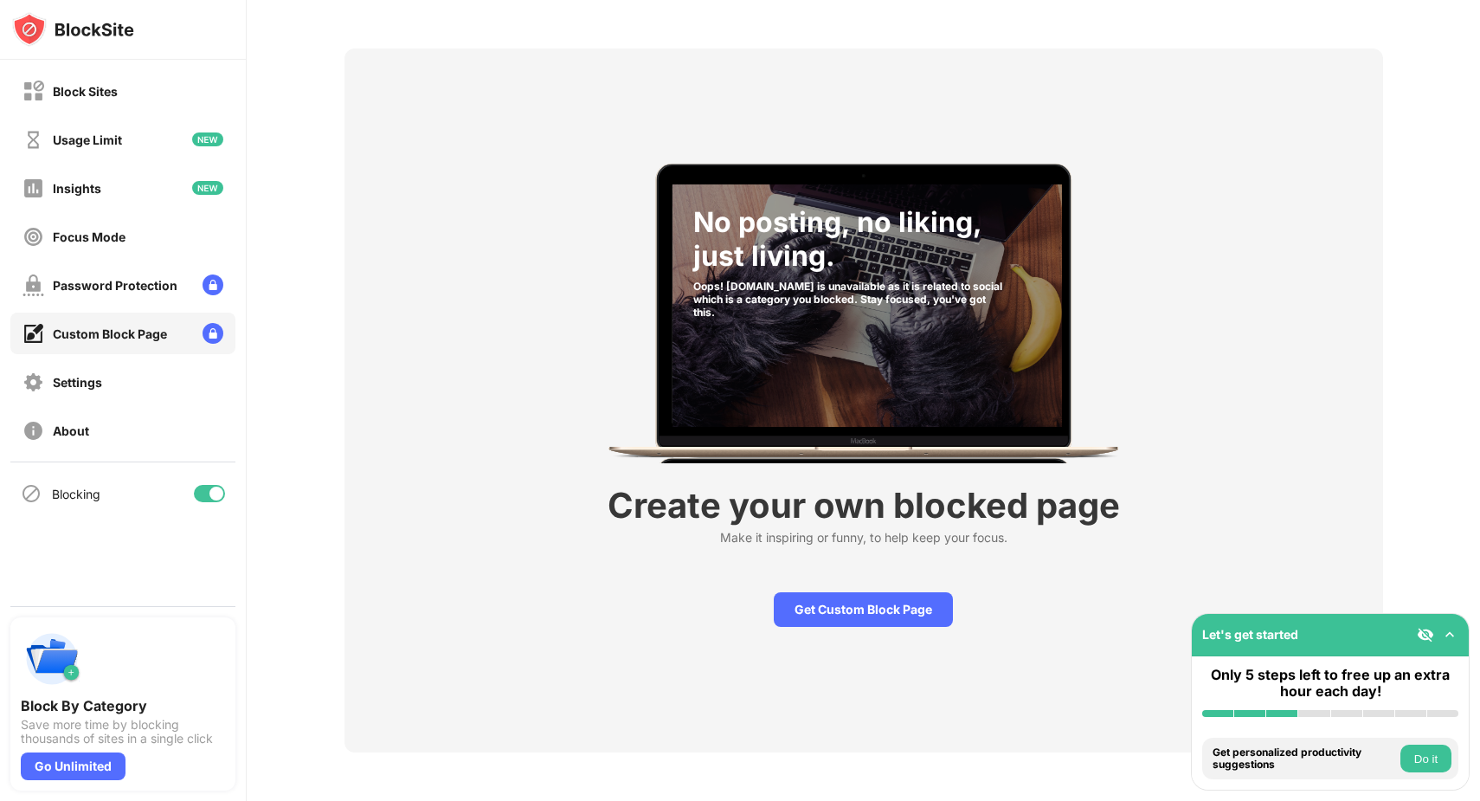
click at [97, 404] on div "Block Sites Usage Limit Insights Focus Mode Password Protection Custom Block Pa…" at bounding box center [123, 261] width 246 height 402
click at [72, 386] on div "Settings" at bounding box center [77, 382] width 49 height 15
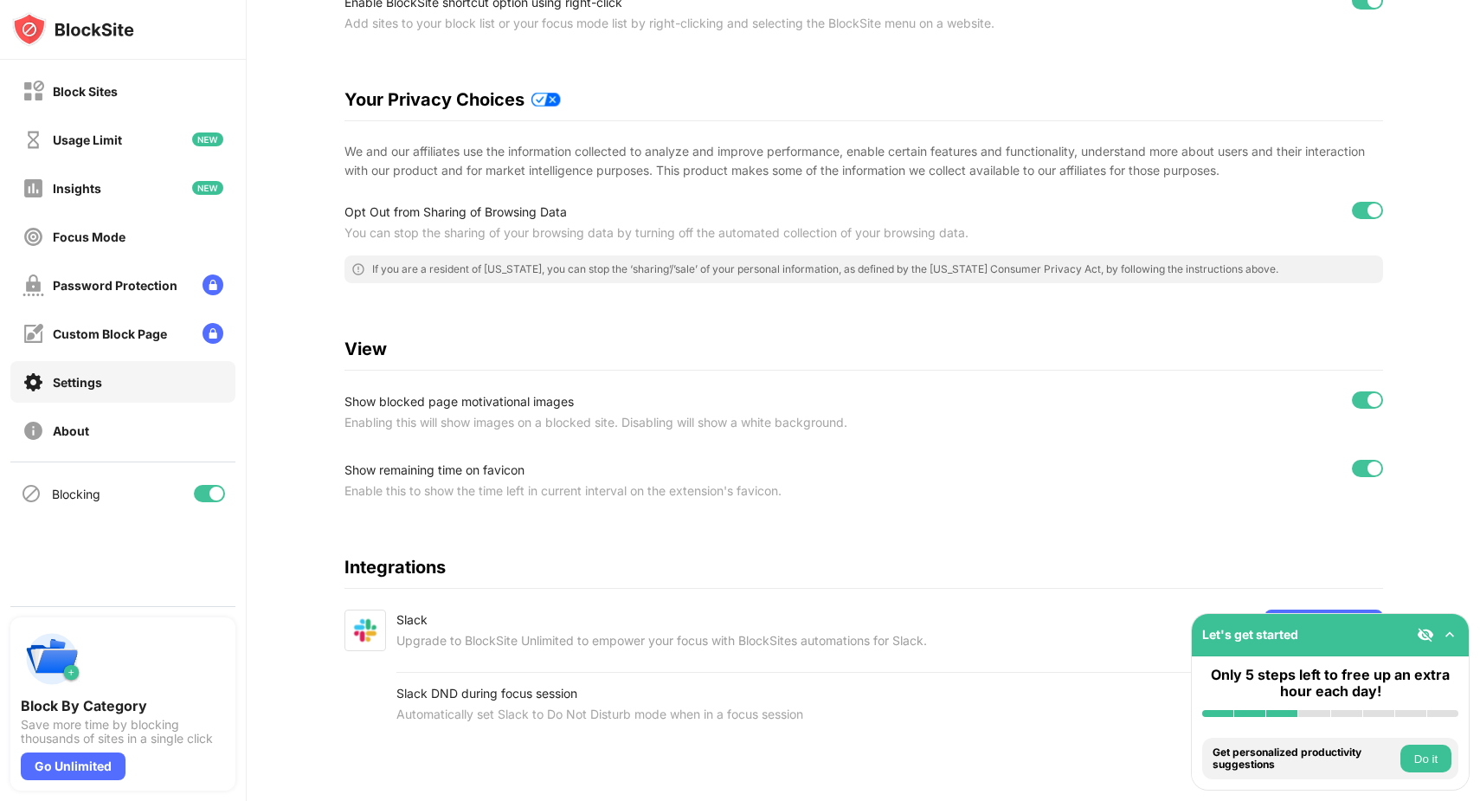
scroll to position [265, 0]
click at [1354, 391] on div at bounding box center [1367, 399] width 31 height 17
